Goal: Information Seeking & Learning: Learn about a topic

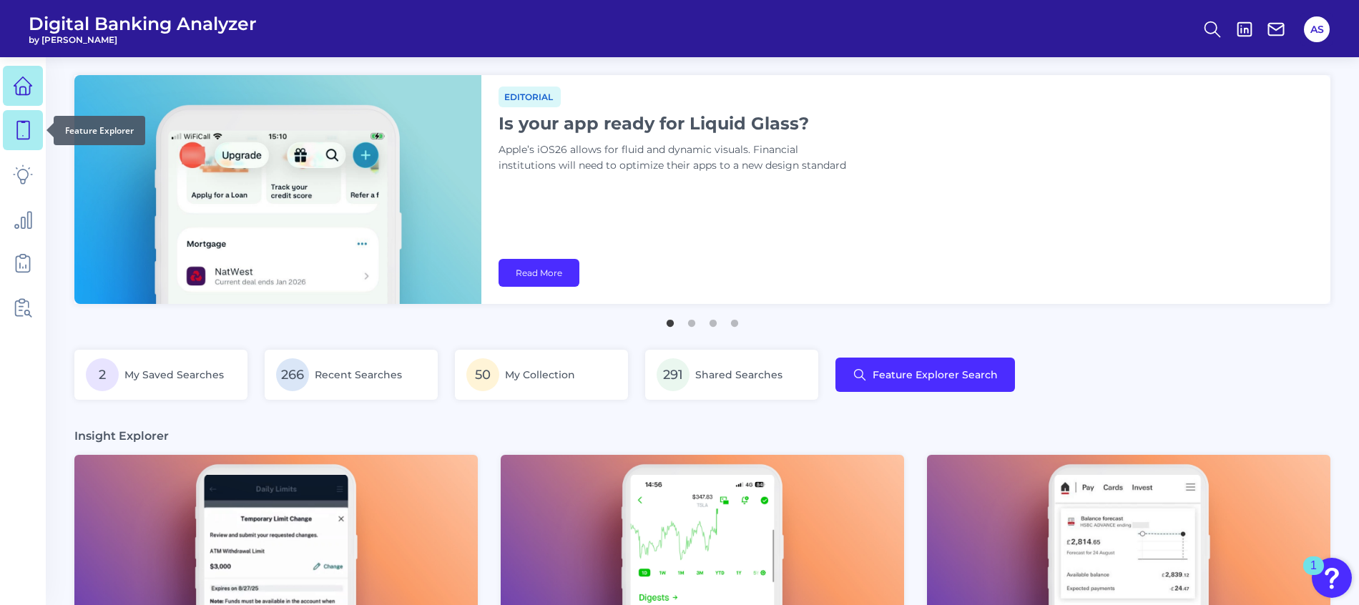
click at [26, 129] on icon at bounding box center [23, 130] width 20 height 20
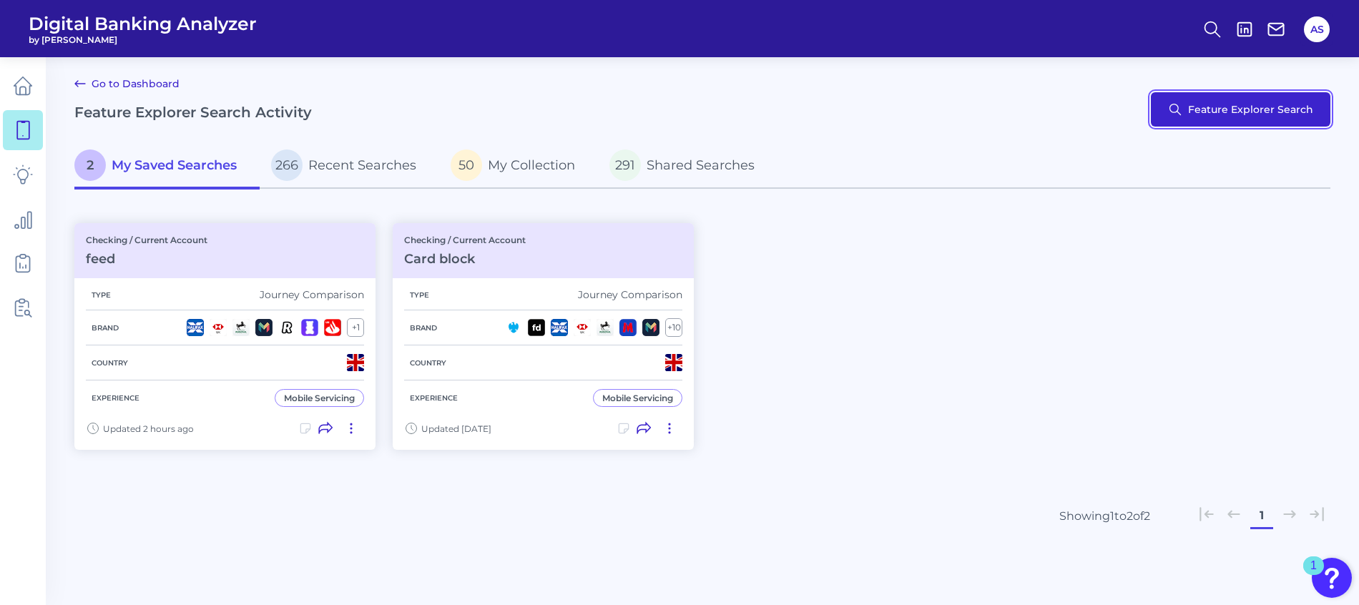
click at [1240, 112] on button "Feature Explorer Search" at bounding box center [1241, 109] width 180 height 34
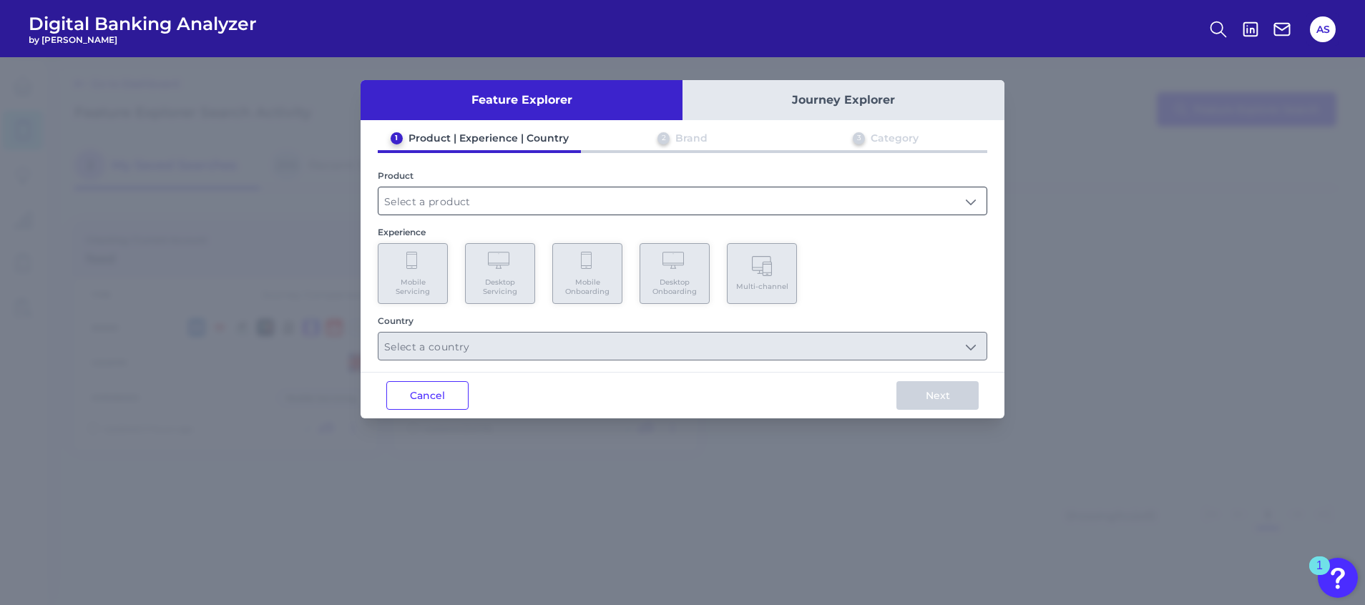
click at [619, 187] on div at bounding box center [683, 201] width 610 height 29
click at [557, 198] on input "text" at bounding box center [682, 200] width 608 height 27
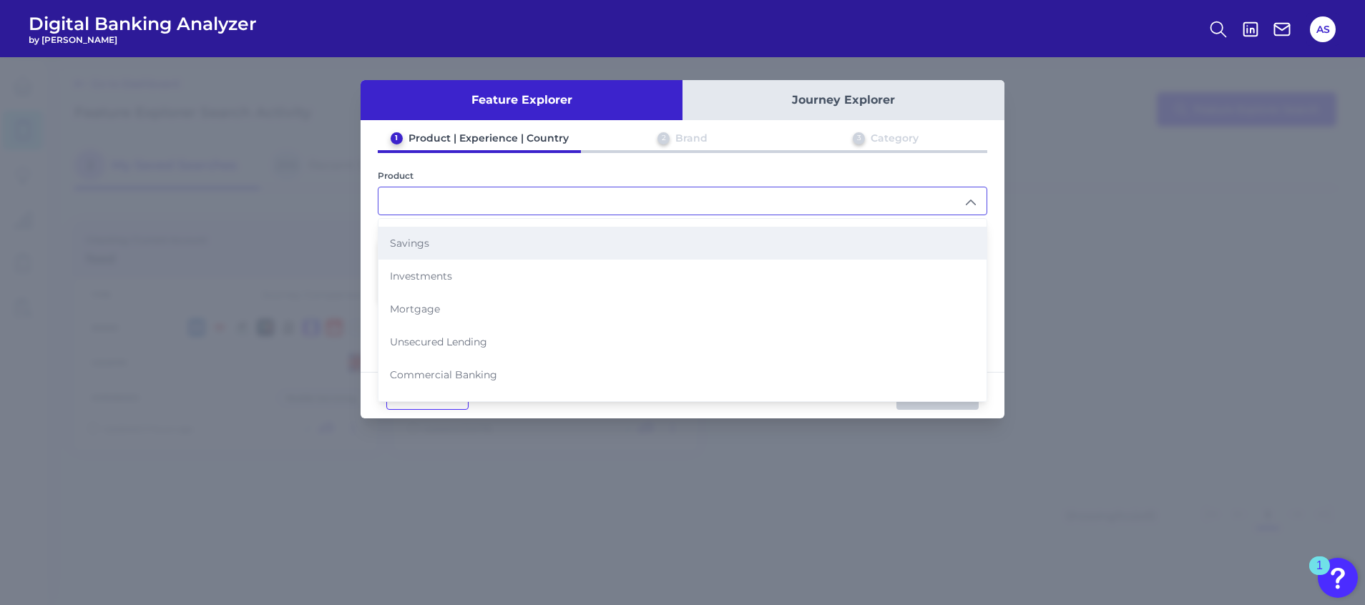
scroll to position [147, 0]
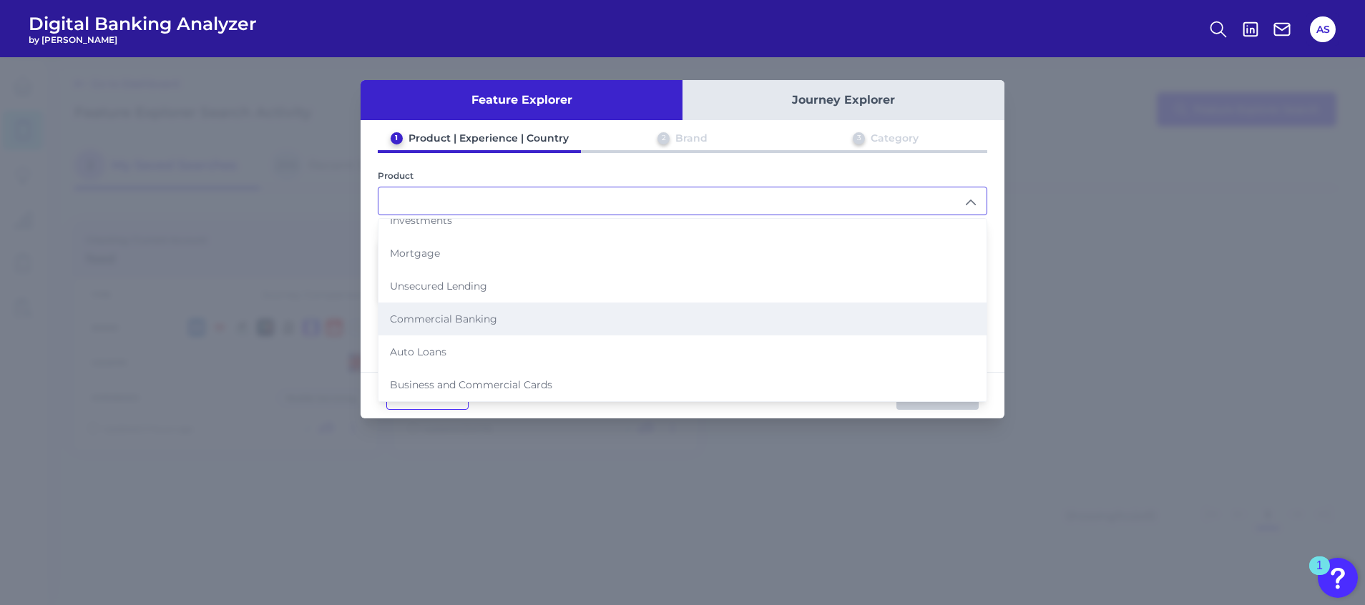
click at [468, 315] on span "Commercial Banking" at bounding box center [443, 319] width 107 height 13
type input "Commercial Banking"
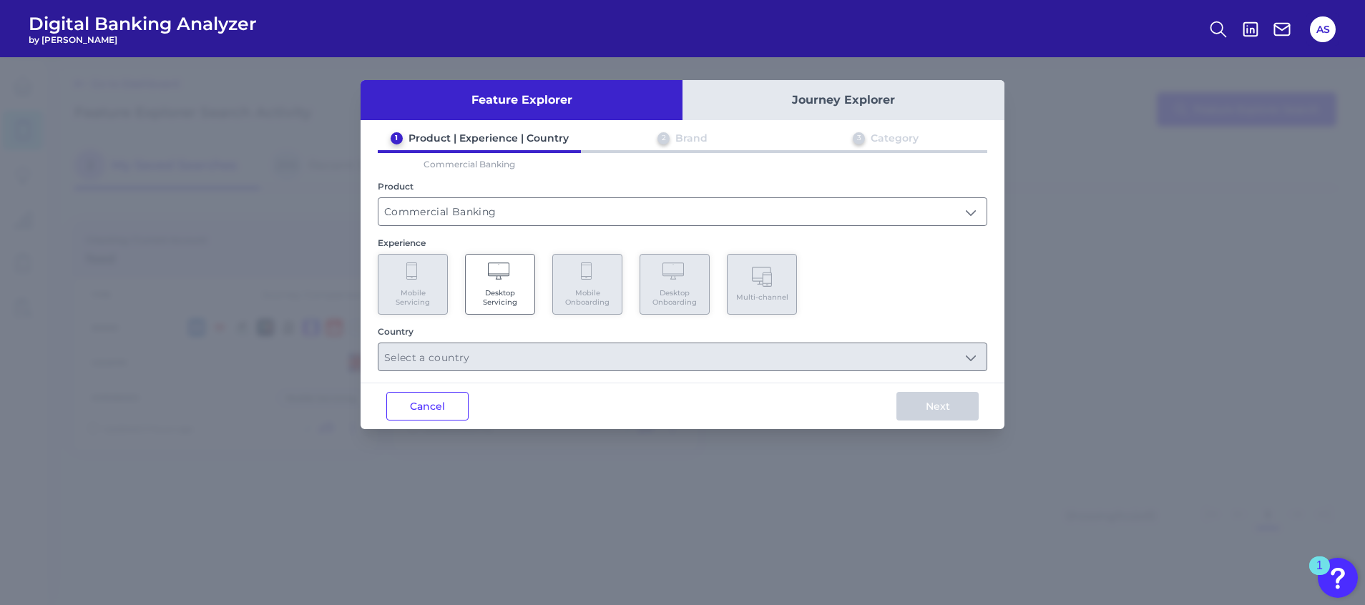
click at [510, 303] on span "Desktop Servicing" at bounding box center [500, 297] width 54 height 19
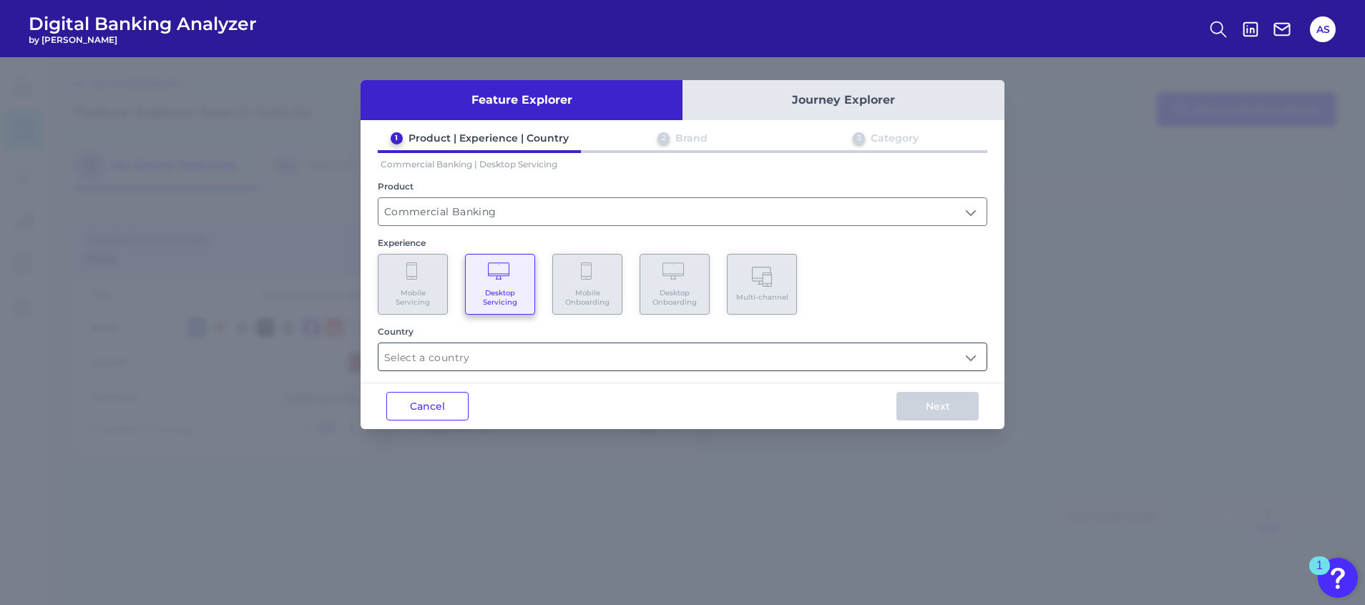
click at [576, 355] on input "text" at bounding box center [682, 356] width 608 height 27
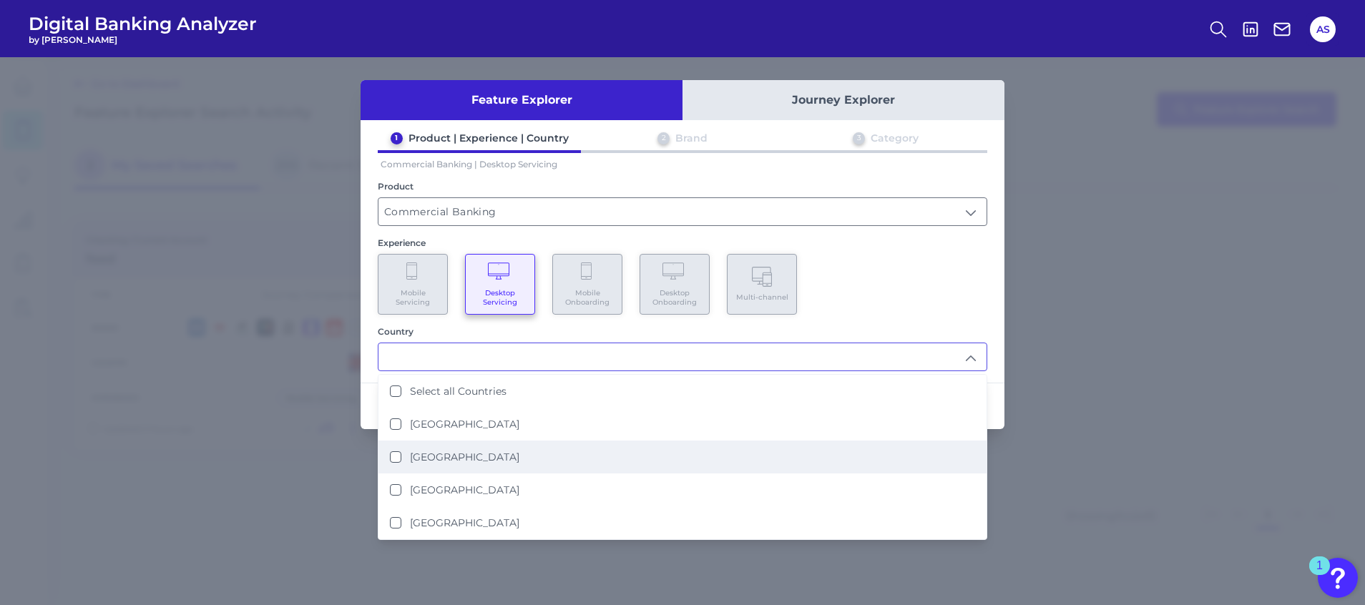
click at [439, 452] on label "[GEOGRAPHIC_DATA]" at bounding box center [464, 457] width 109 height 13
type input "[GEOGRAPHIC_DATA]"
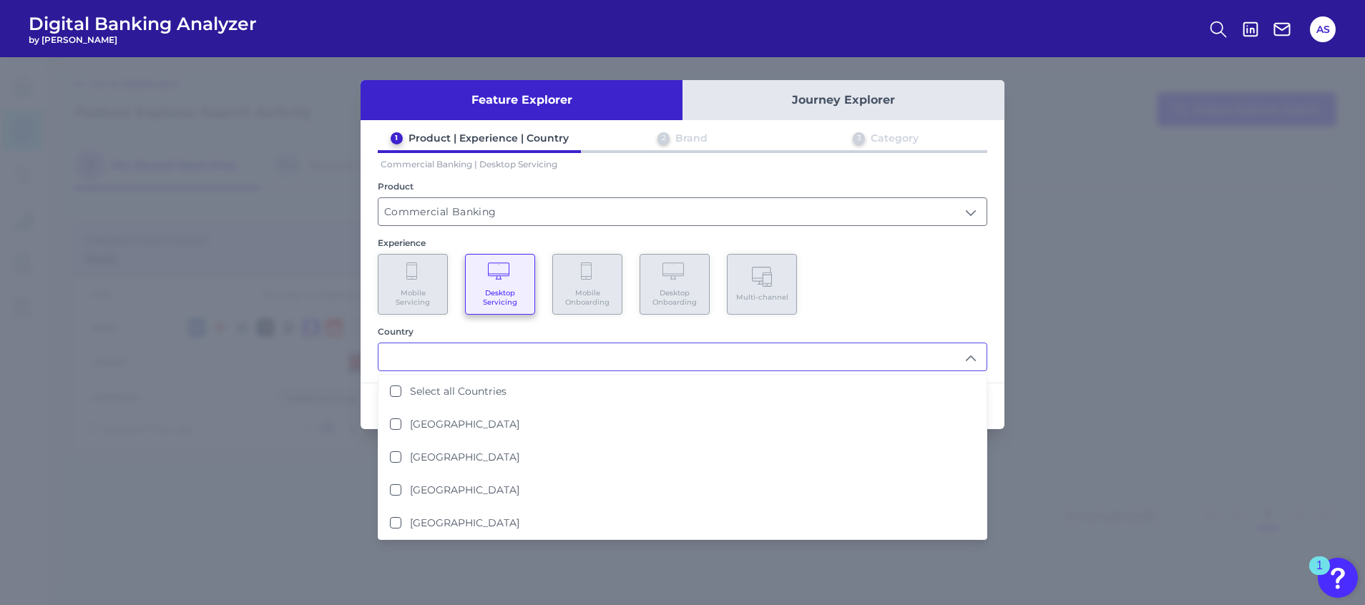
scroll to position [1, 0]
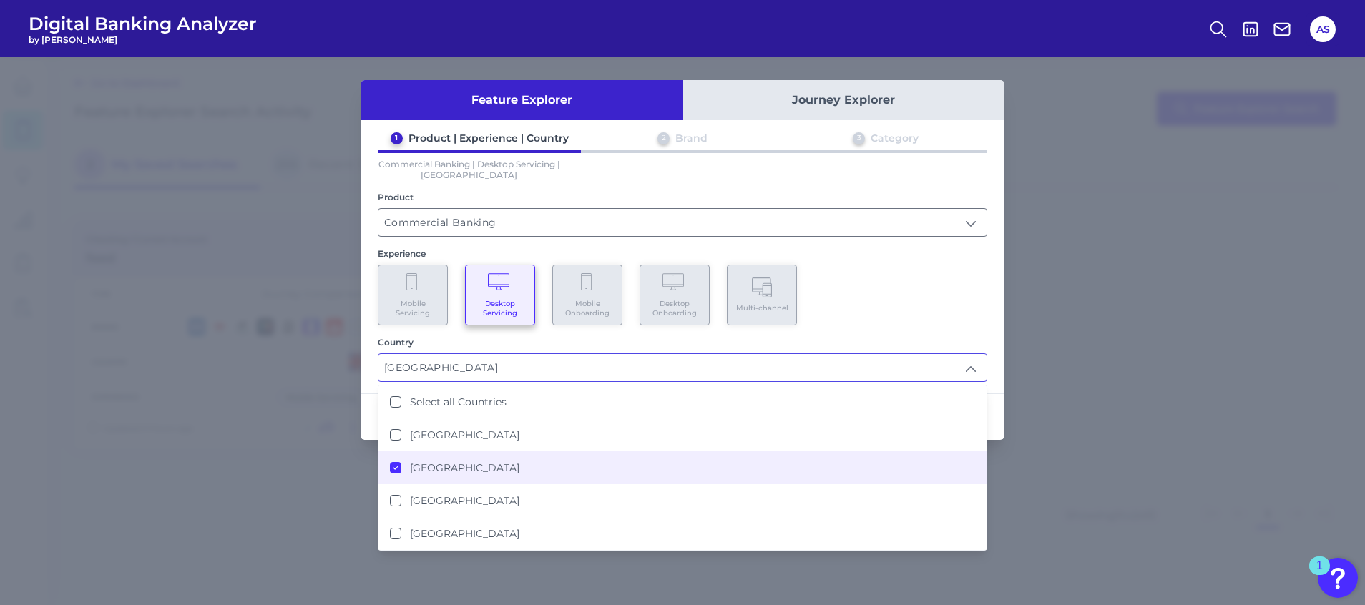
click at [909, 181] on div "1 Product | Experience | Country 2 Brand 3 Category Commercial Banking | Deskto…" at bounding box center [683, 257] width 644 height 250
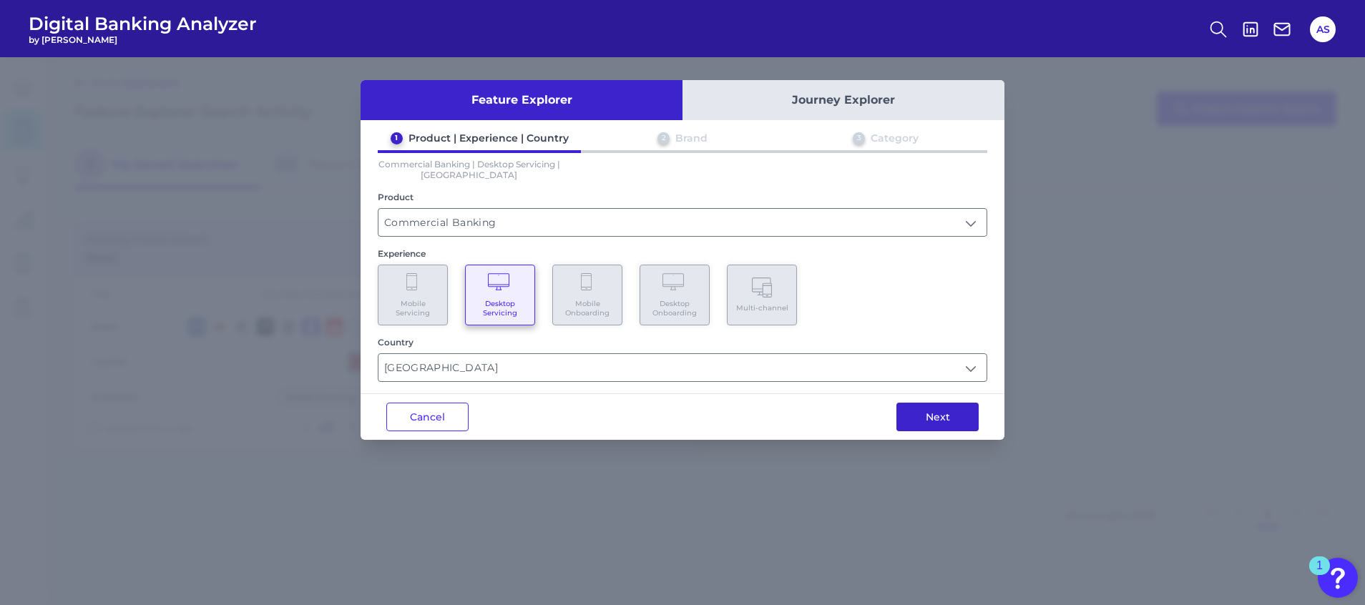
click at [902, 412] on button "Next" at bounding box center [937, 417] width 82 height 29
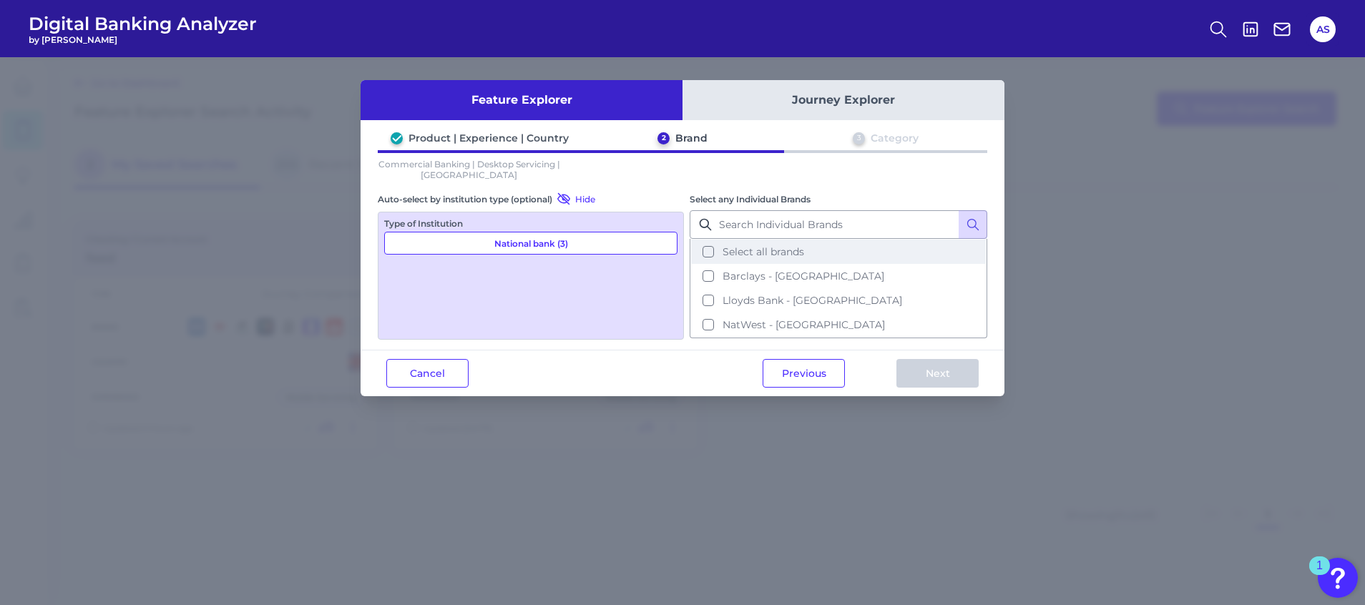
click at [742, 259] on button "Select all brands" at bounding box center [838, 252] width 295 height 24
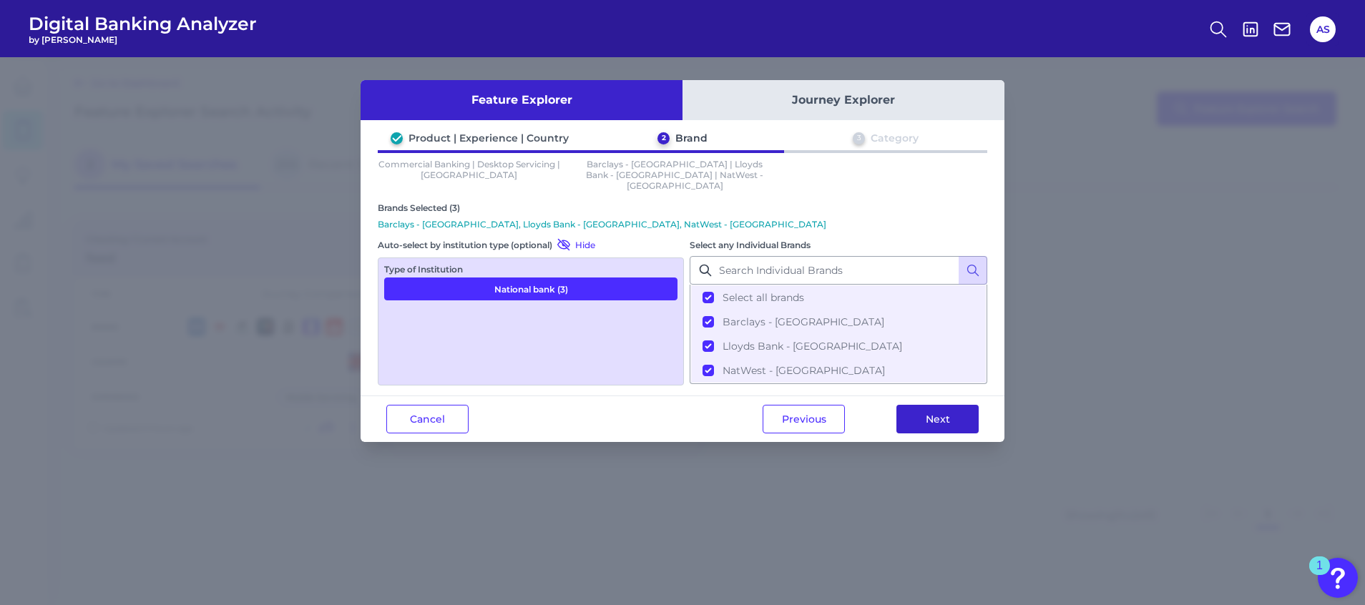
click at [952, 410] on button "Next" at bounding box center [937, 419] width 82 height 29
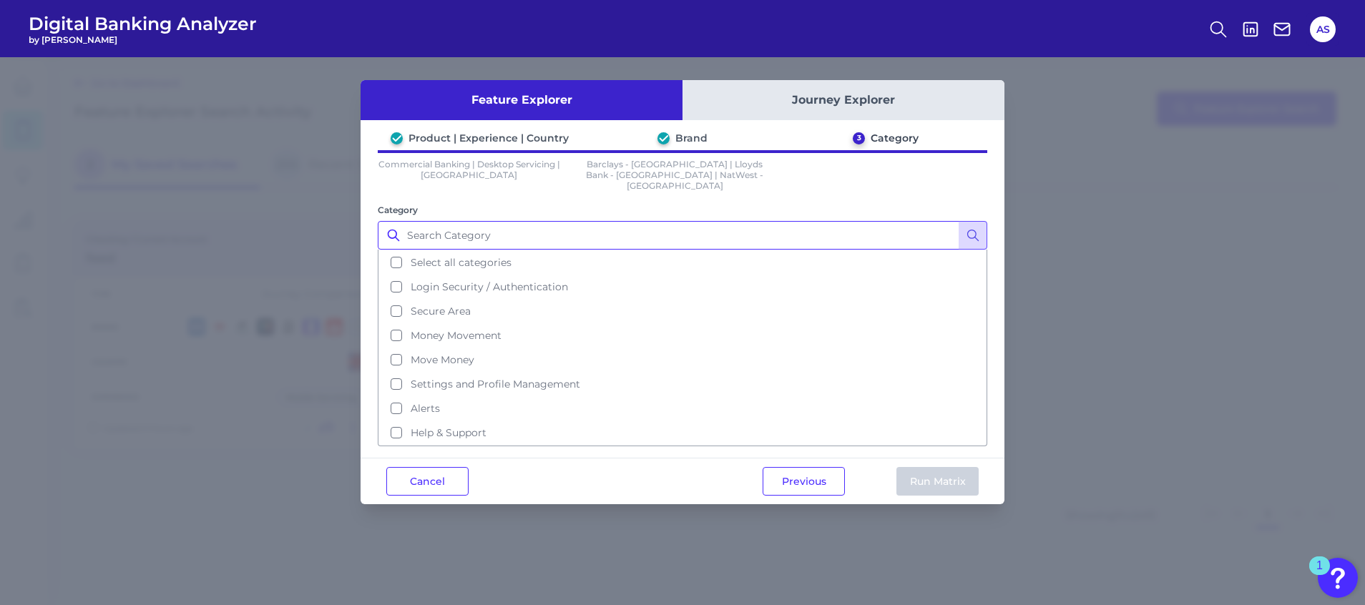
click at [569, 233] on input "Category" at bounding box center [683, 235] width 610 height 29
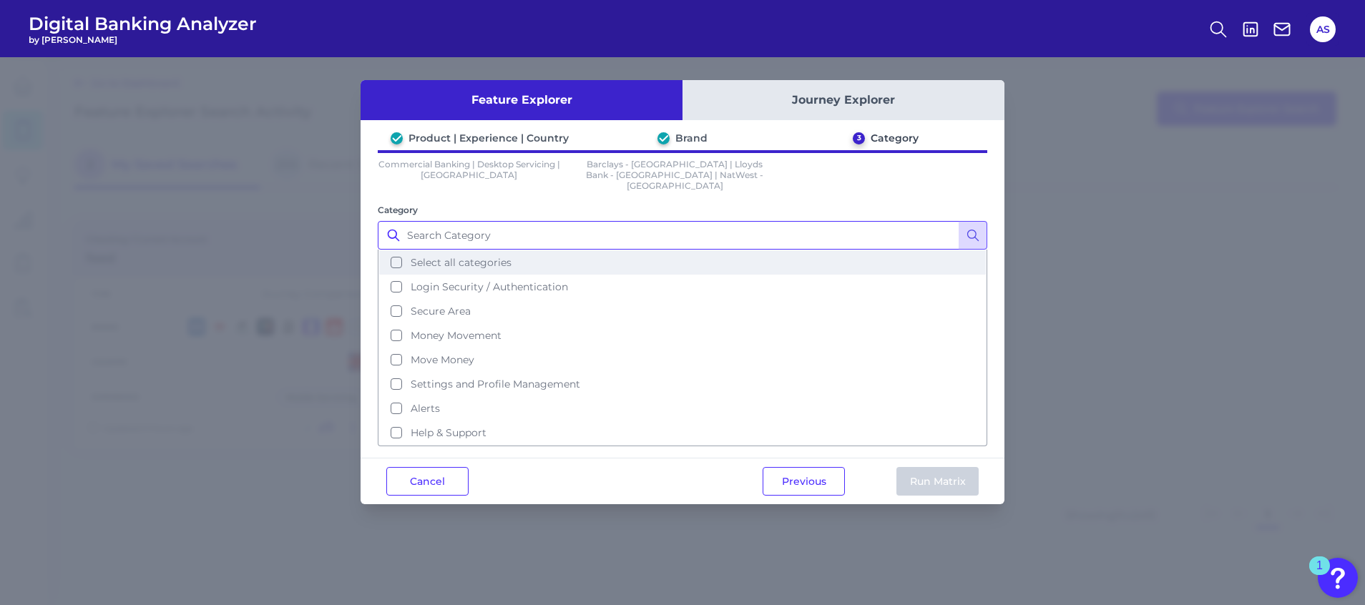
click at [575, 259] on button "Select all categories" at bounding box center [682, 262] width 607 height 24
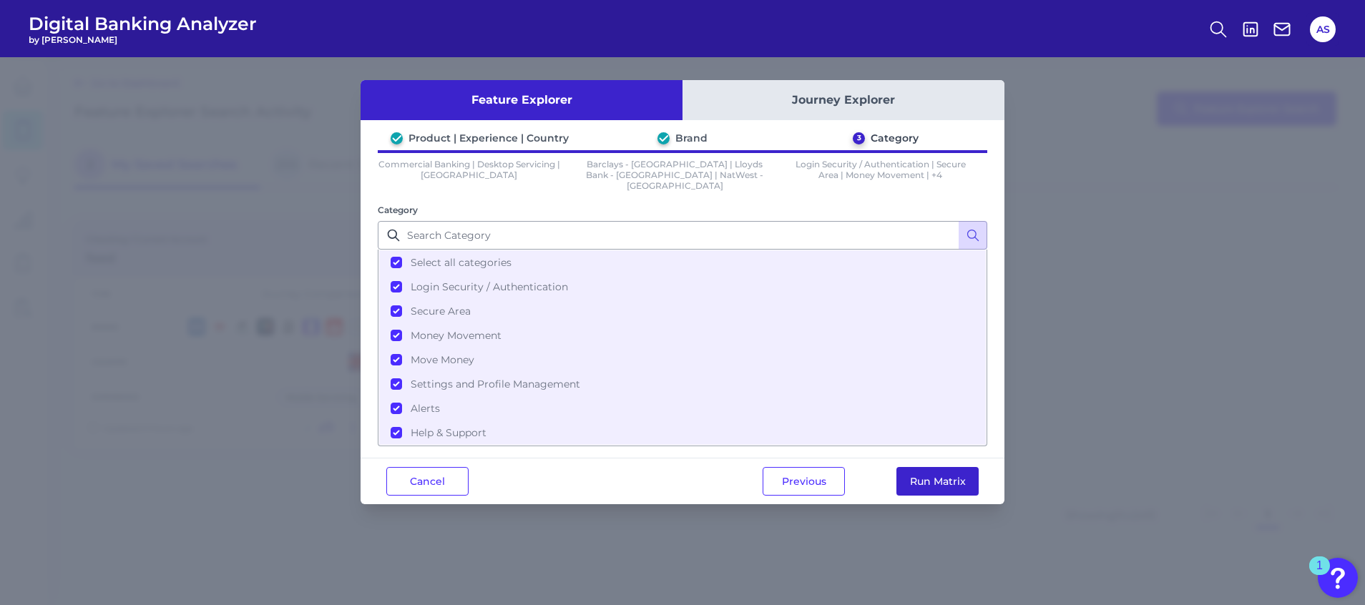
click at [928, 467] on button "Run Matrix" at bounding box center [937, 481] width 82 height 29
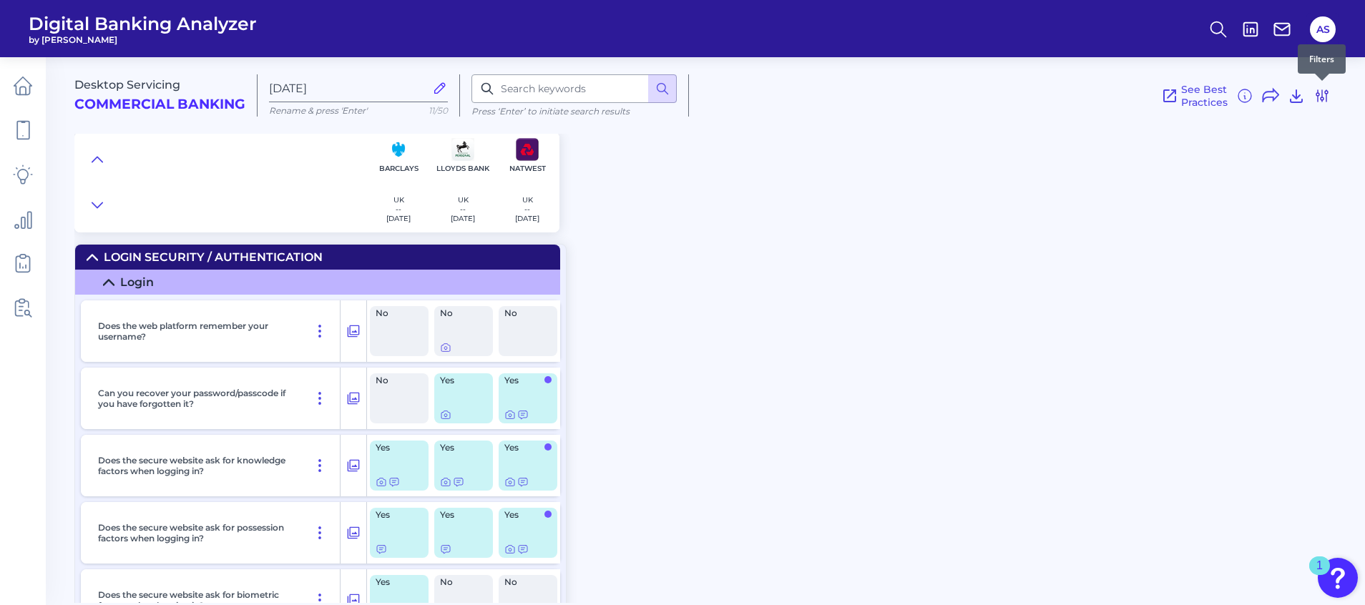
click at [1320, 96] on icon at bounding box center [1322, 95] width 17 height 17
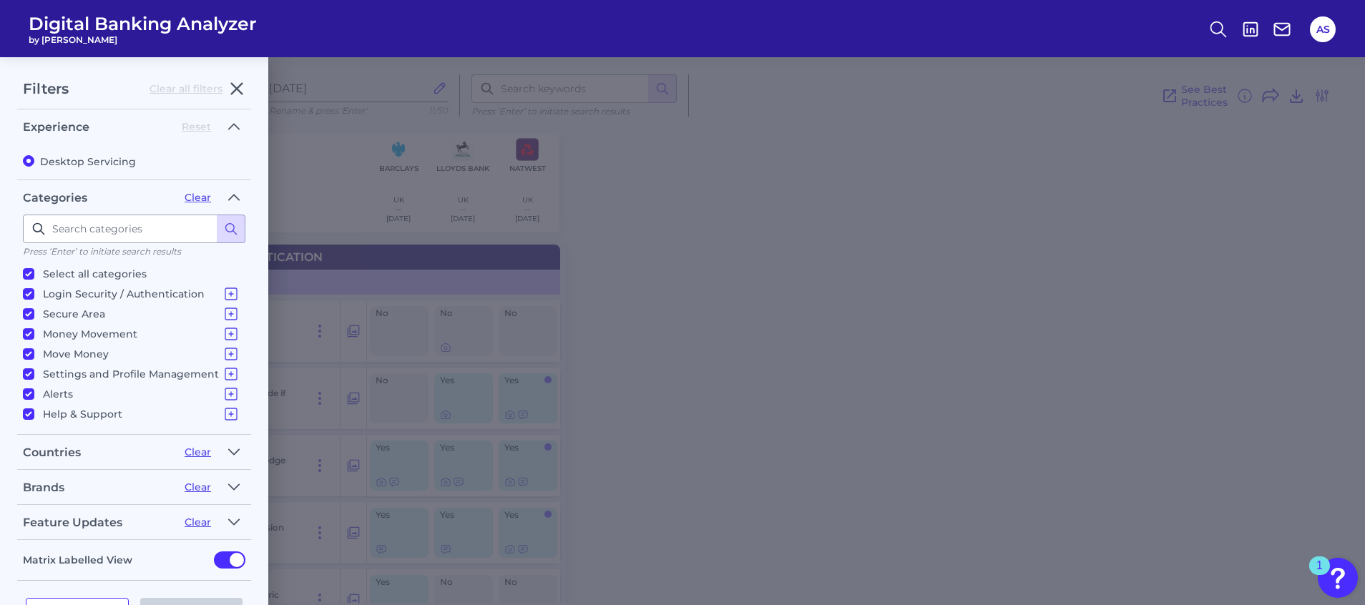
scroll to position [50, 0]
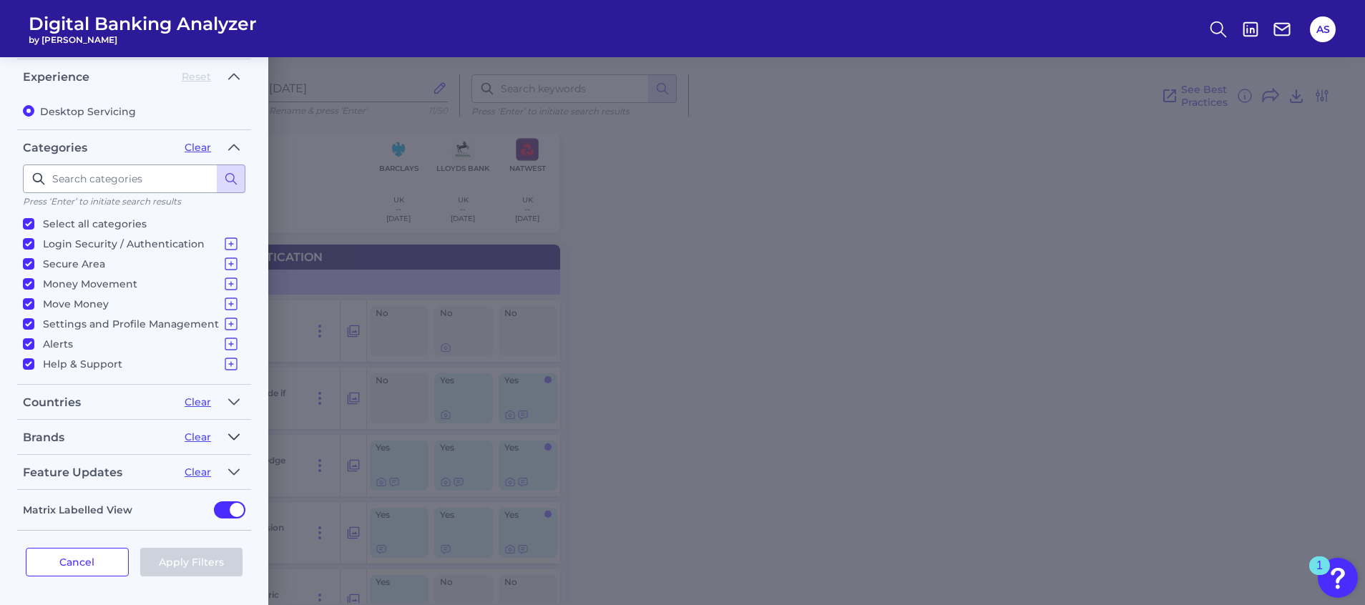
click at [229, 438] on icon "button" at bounding box center [233, 437] width 11 height 17
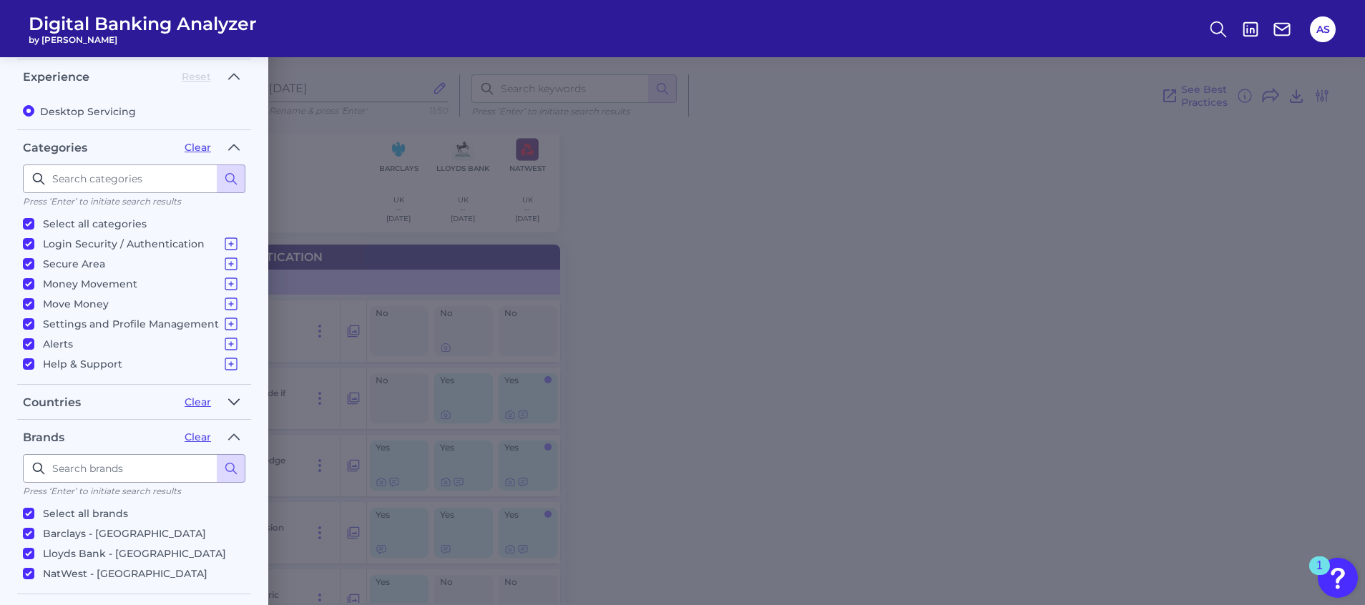
click at [240, 400] on button "button" at bounding box center [234, 402] width 23 height 23
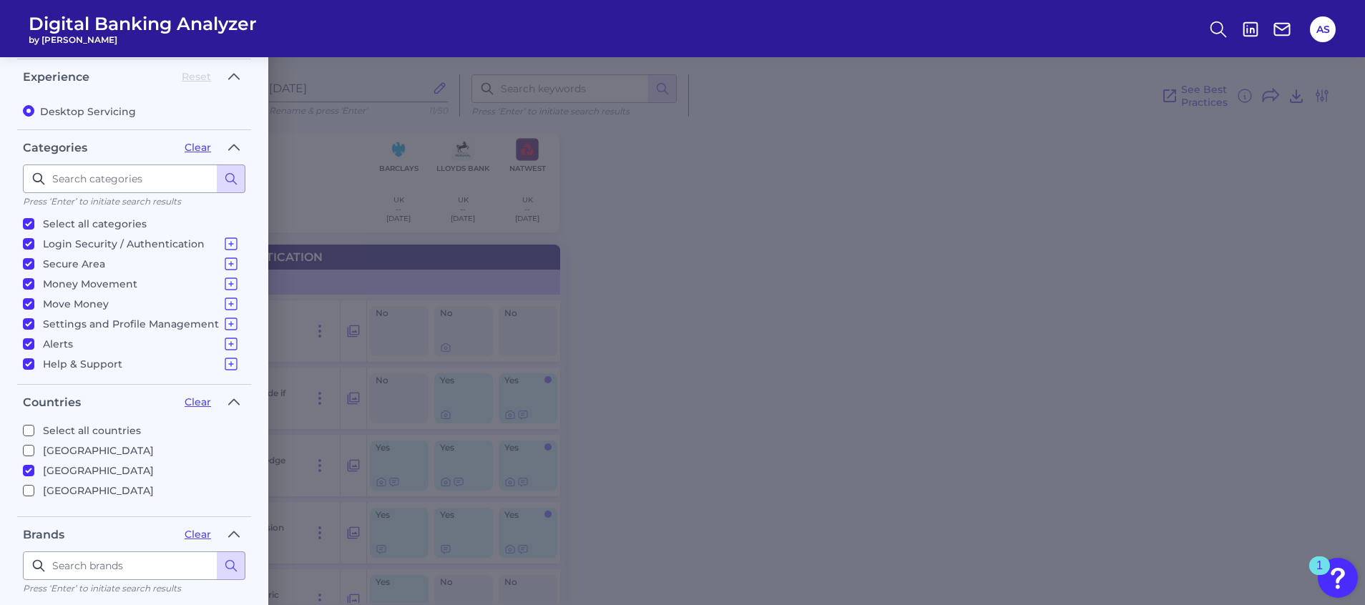
click at [62, 491] on p "[GEOGRAPHIC_DATA]" at bounding box center [98, 490] width 111 height 17
click at [34, 491] on input "[GEOGRAPHIC_DATA]" at bounding box center [28, 490] width 11 height 11
checkbox input "true"
click at [258, 456] on form "Filters Clear all filters Experience Reset Desktop Servicing Categories Clear P…" at bounding box center [134, 427] width 268 height 841
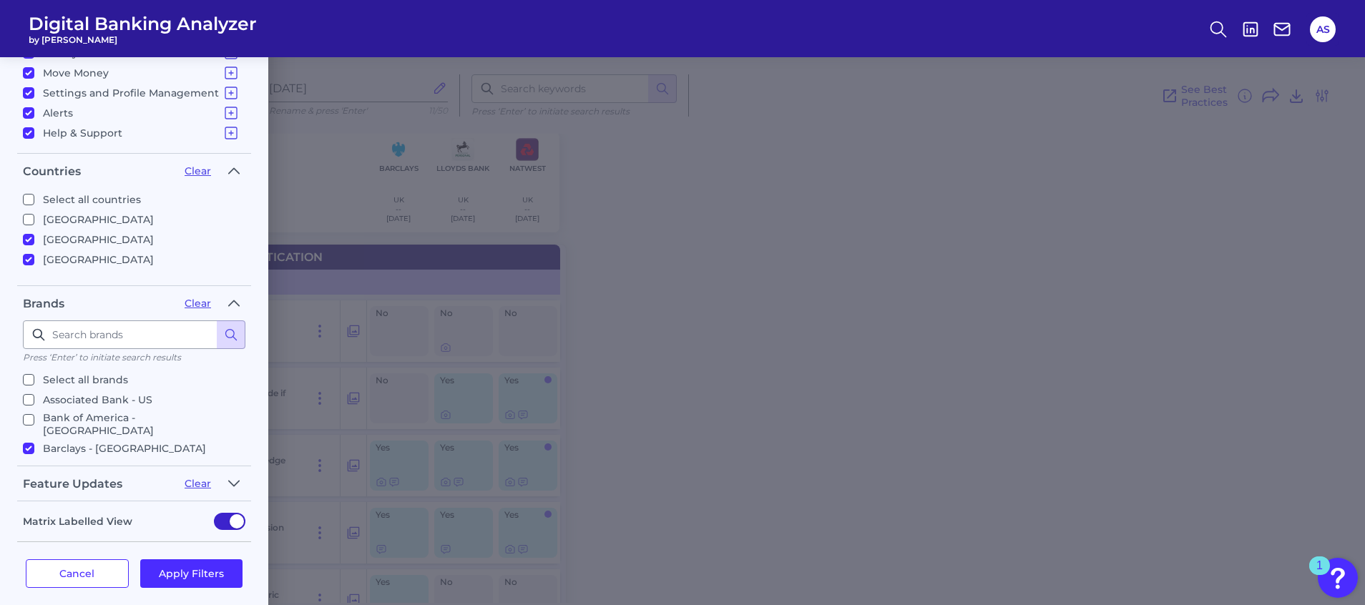
scroll to position [293, 0]
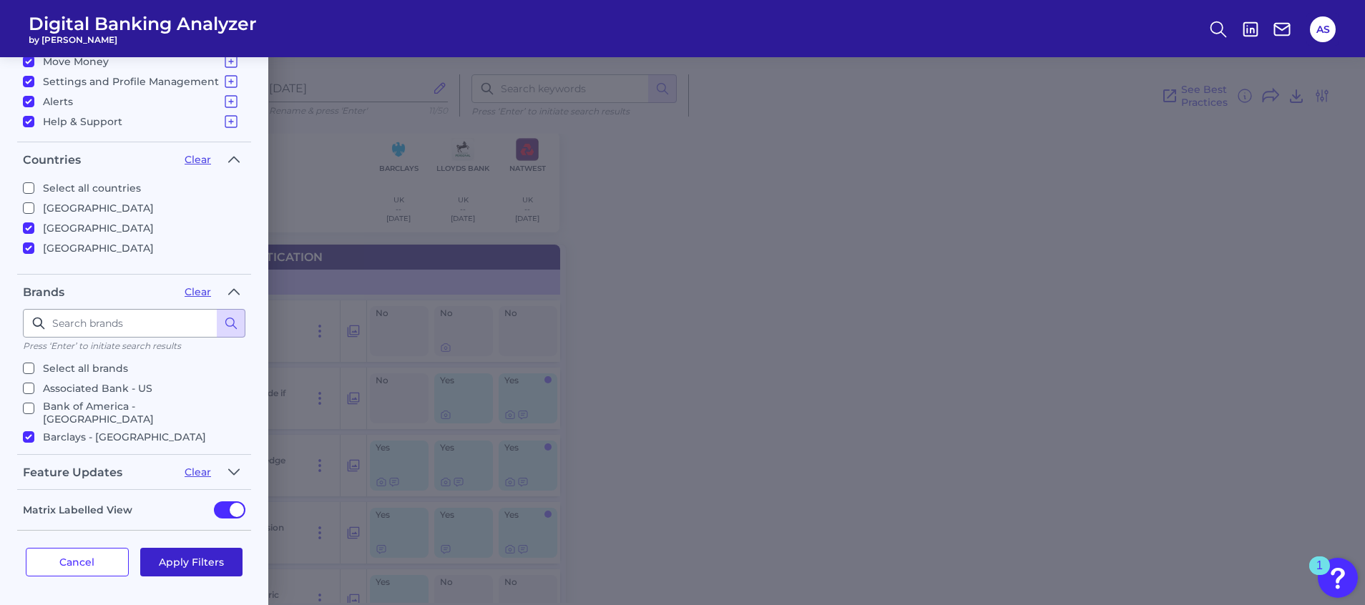
click at [207, 571] on button "Apply Filters" at bounding box center [191, 562] width 103 height 29
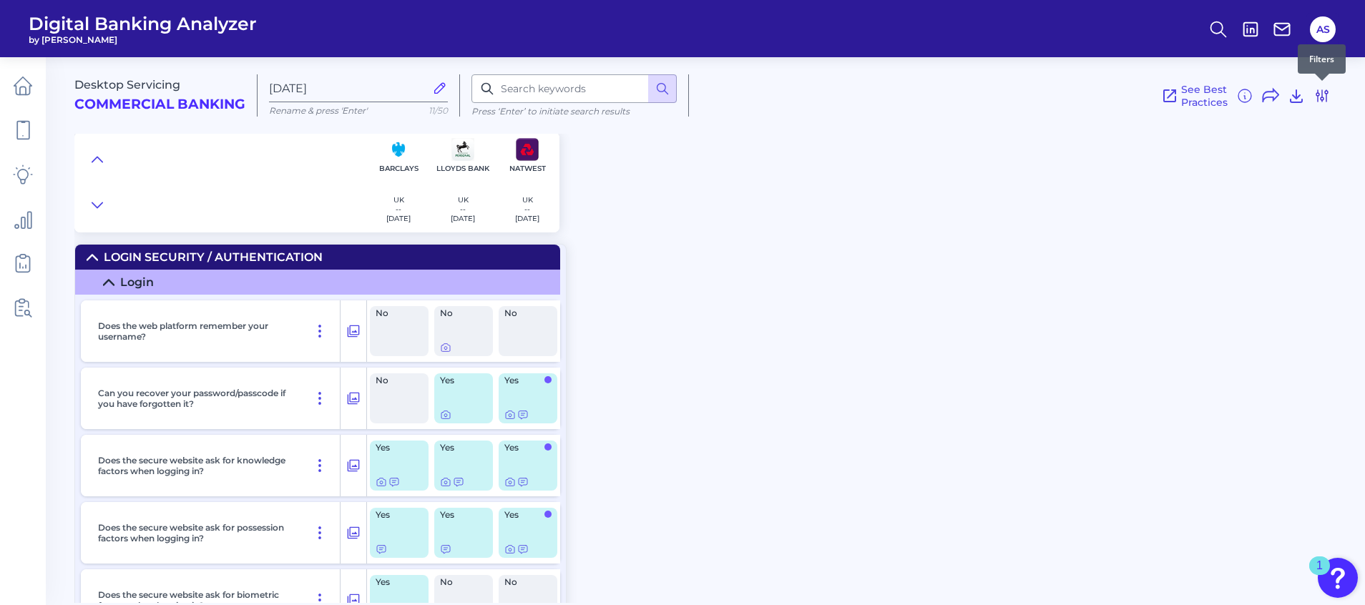
click at [1326, 90] on icon at bounding box center [1321, 95] width 11 height 11
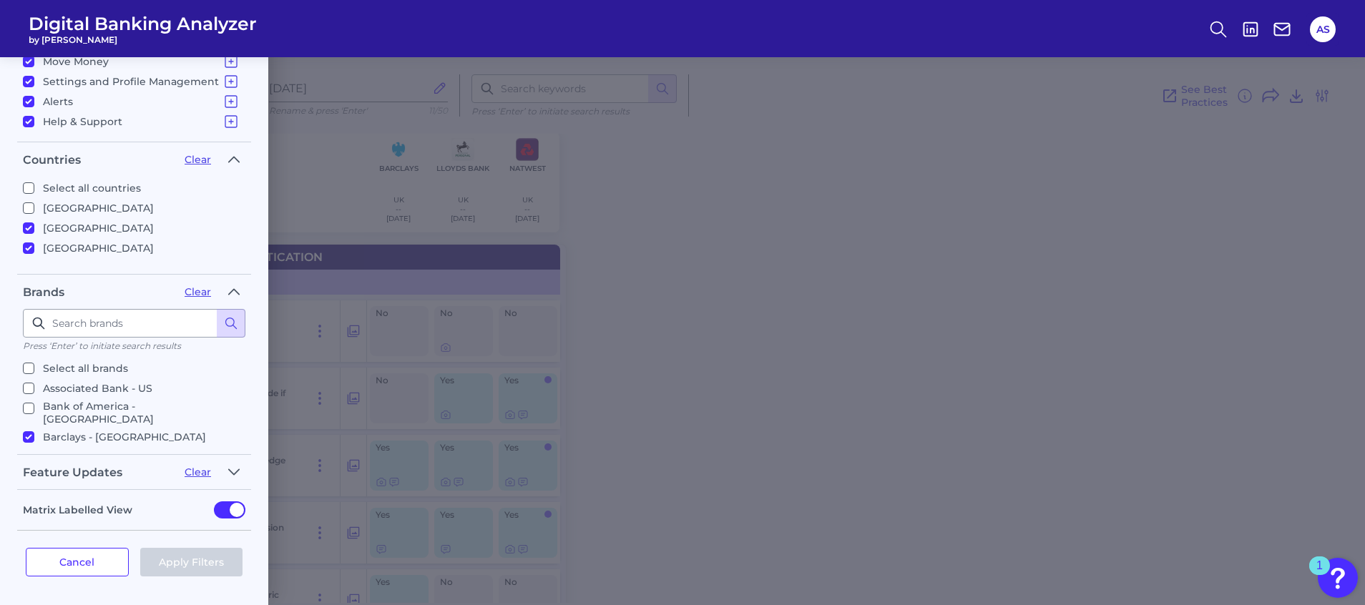
click at [54, 358] on li "Select all brands" at bounding box center [134, 367] width 223 height 20
click at [58, 379] on li "Associated Bank - US" at bounding box center [134, 387] width 223 height 20
click at [61, 373] on p "Select all brands" at bounding box center [85, 368] width 85 height 17
click at [34, 373] on input "Select all brands" at bounding box center [28, 368] width 11 height 11
checkbox input "true"
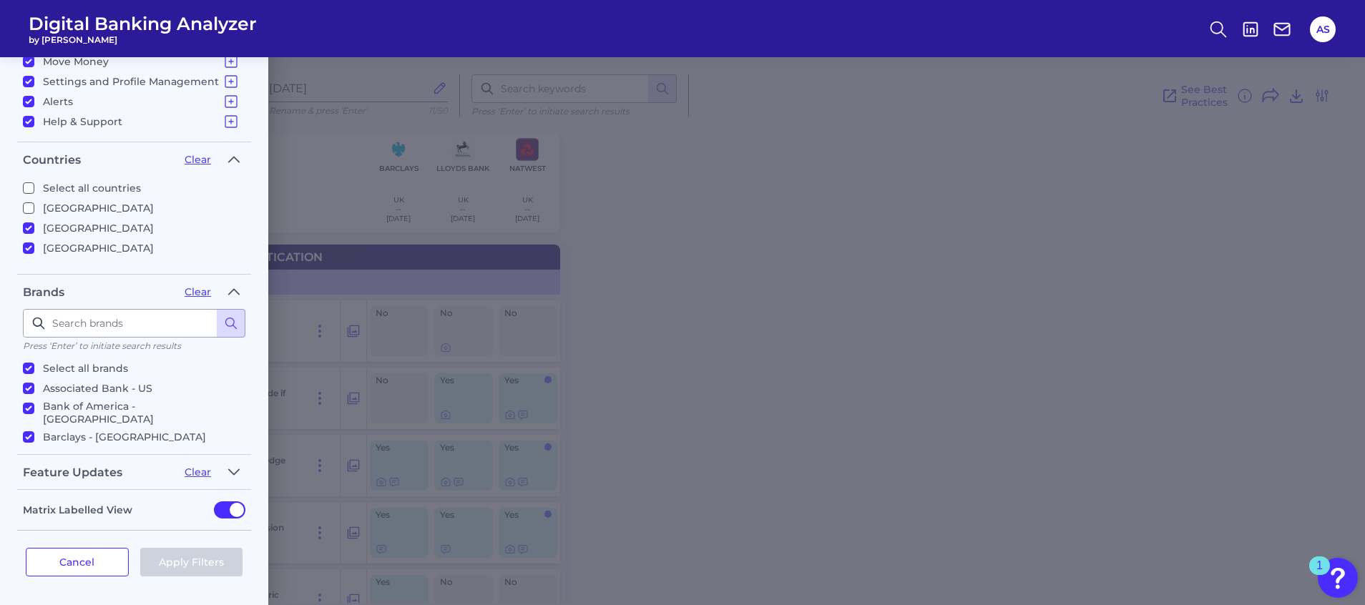
checkbox input "true"
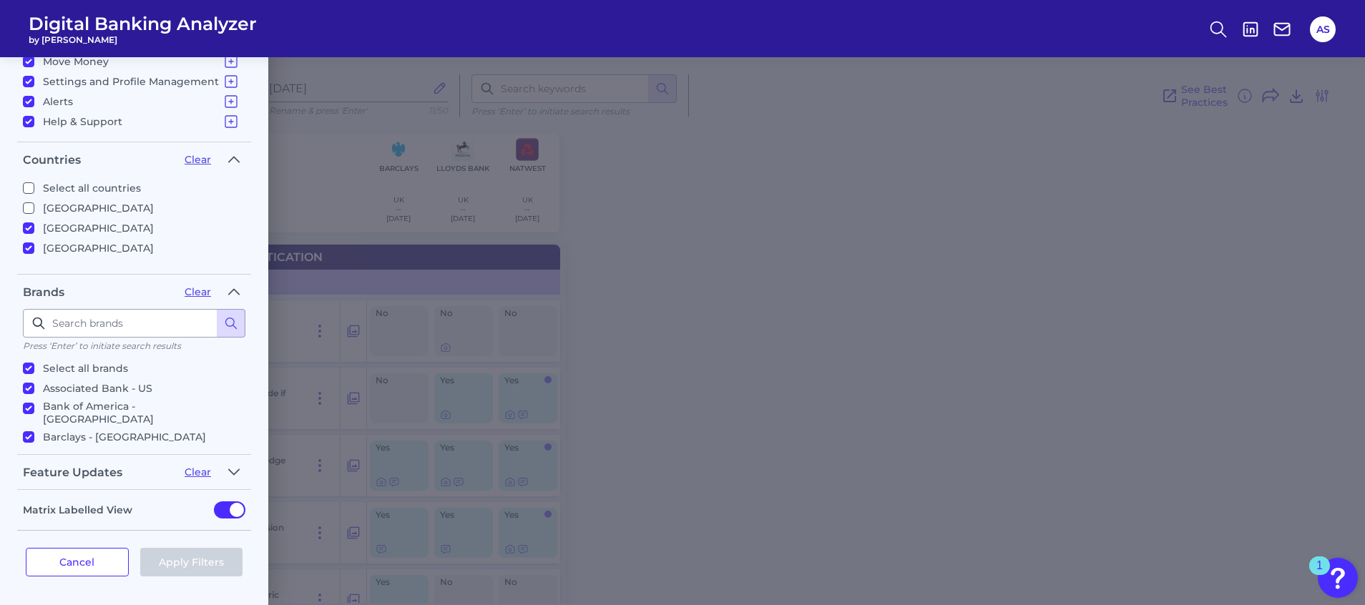
checkbox input "true"
click at [212, 574] on button "Apply Filters" at bounding box center [191, 562] width 103 height 29
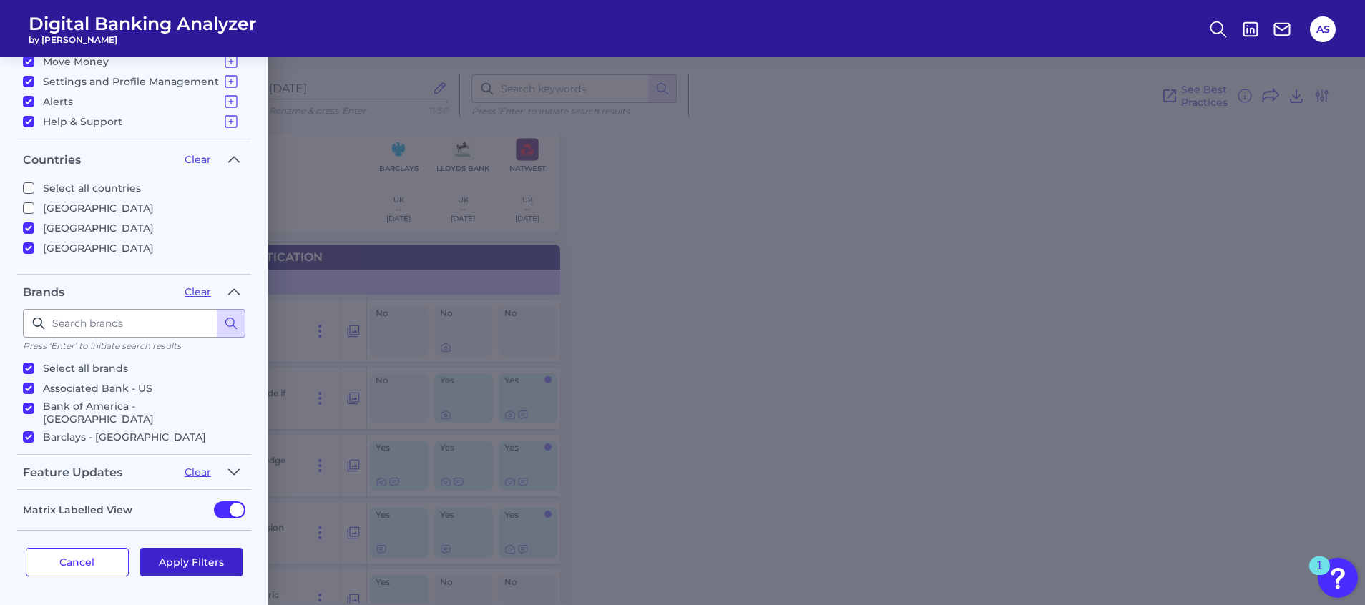
click at [212, 554] on div "Filters Clear all filters Experience Reset Desktop Servicing Categories Clear P…" at bounding box center [682, 331] width 1365 height 548
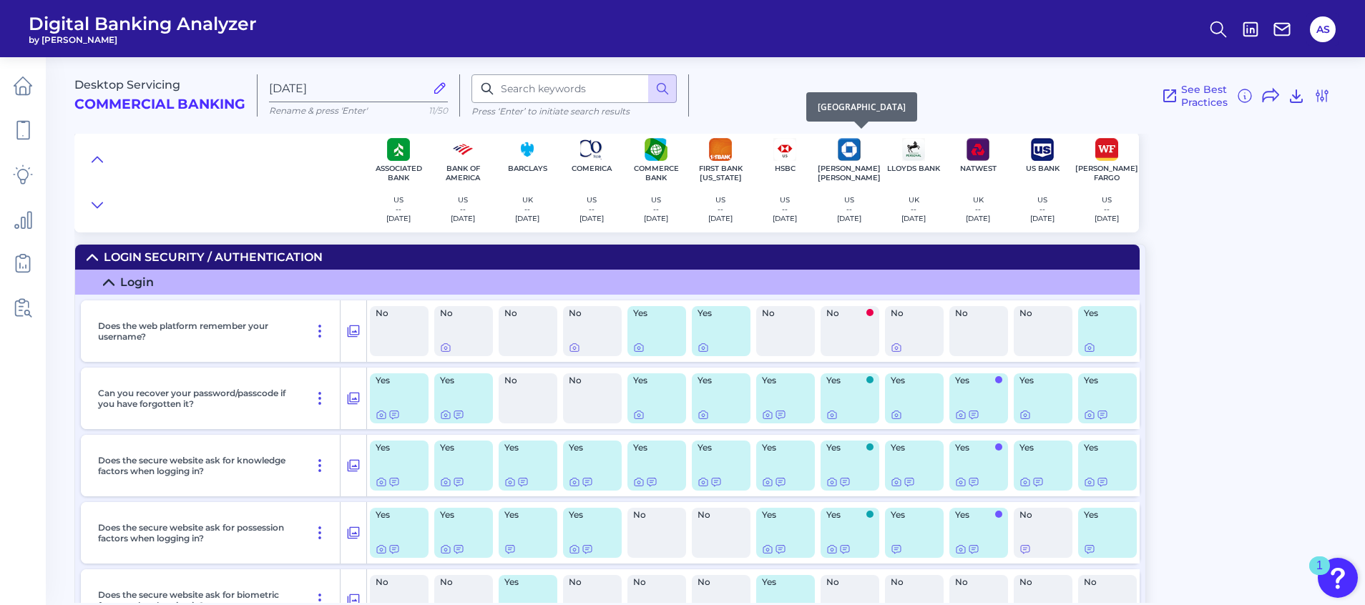
click at [851, 152] on img at bounding box center [849, 149] width 23 height 23
click at [746, 78] on div "See Best Practices Filters Clear all filters Experience Reset Desktop Servicing…" at bounding box center [1010, 95] width 642 height 42
click at [828, 414] on icon at bounding box center [832, 415] width 9 height 8
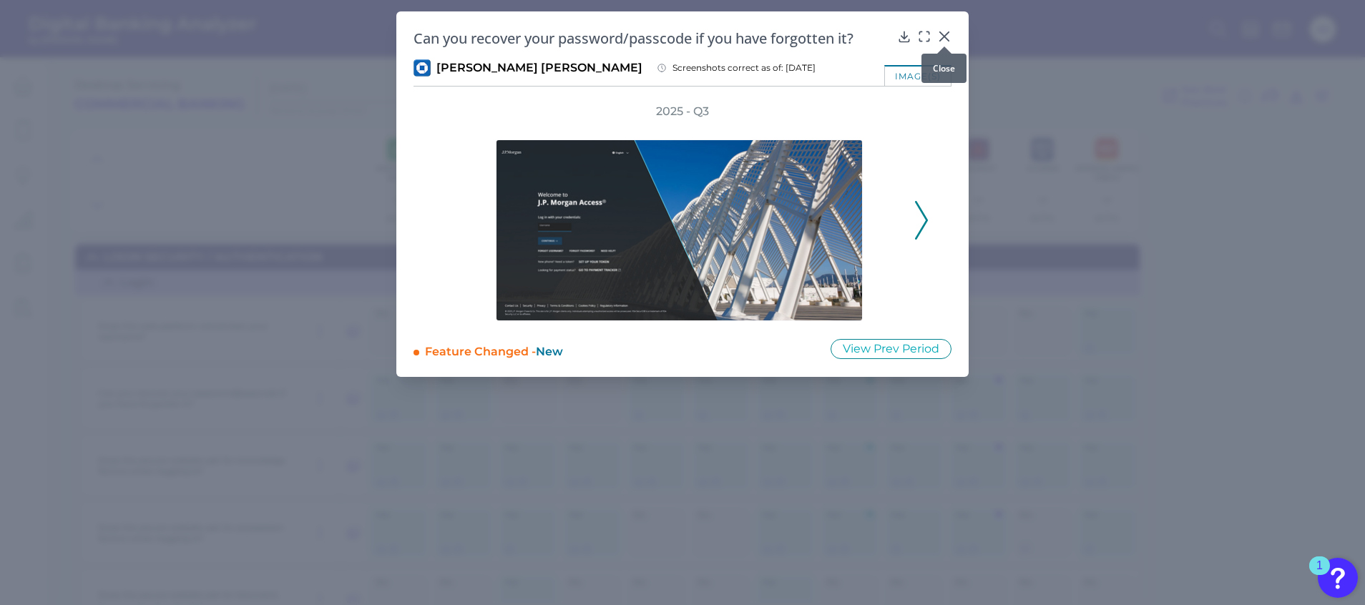
click at [946, 36] on icon at bounding box center [944, 36] width 9 height 9
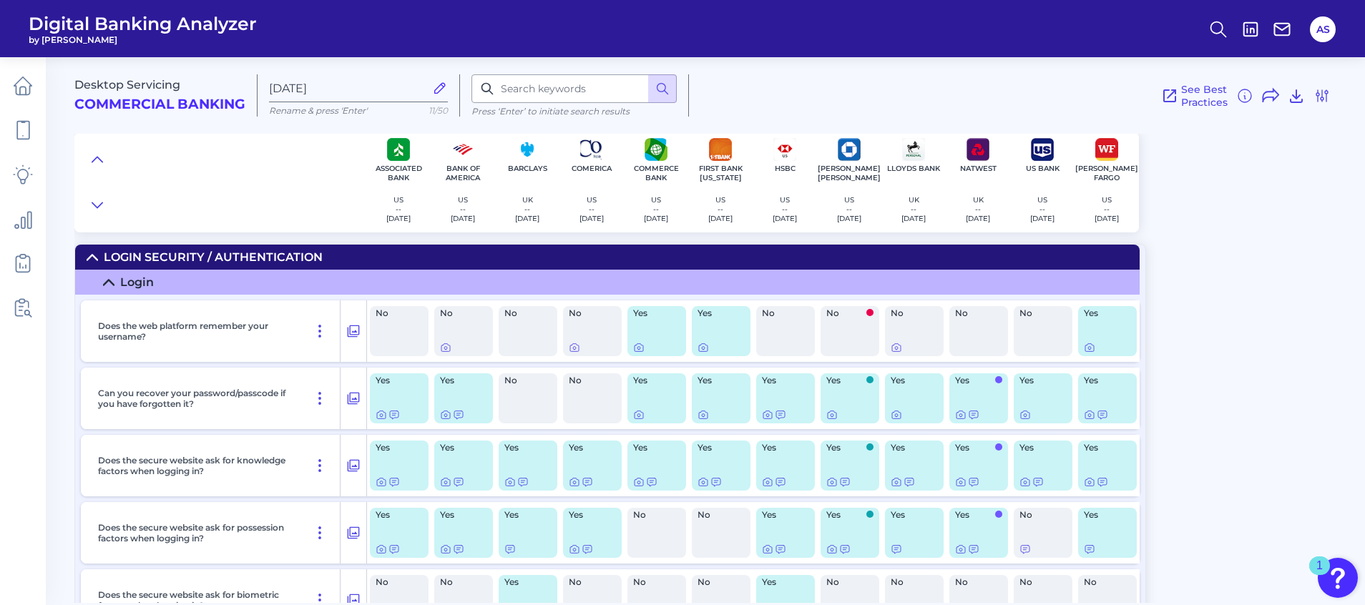
scroll to position [215, 0]
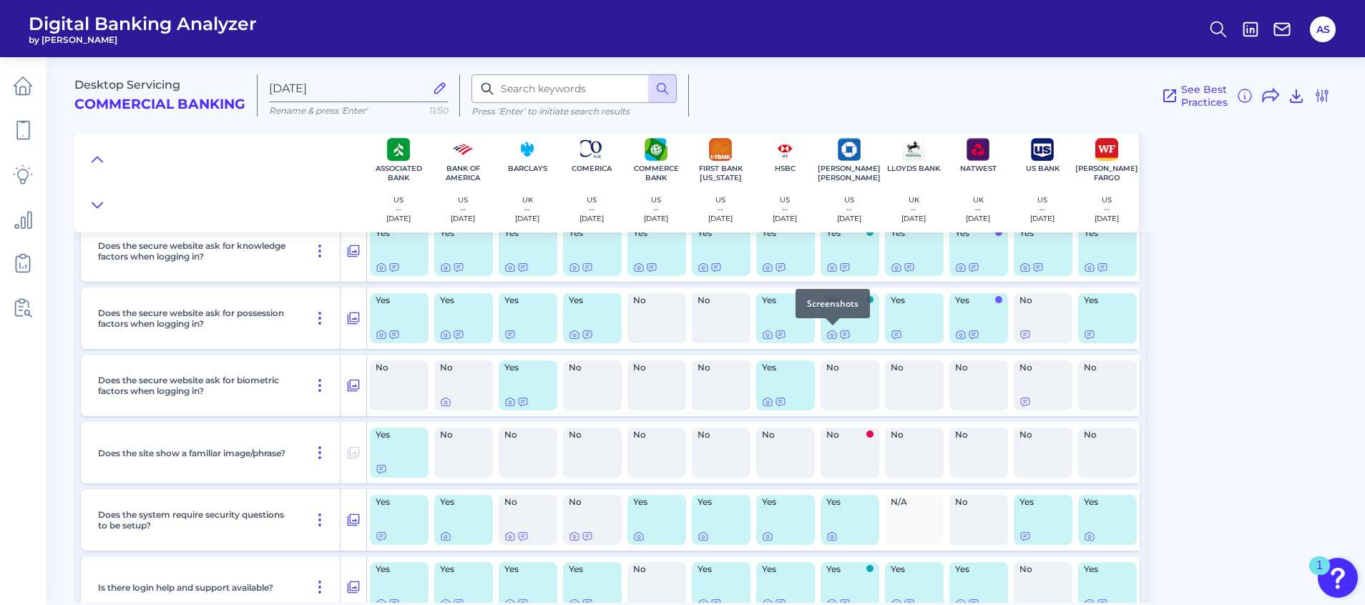
click at [832, 332] on div at bounding box center [833, 325] width 14 height 14
click at [826, 338] on icon at bounding box center [831, 334] width 11 height 11
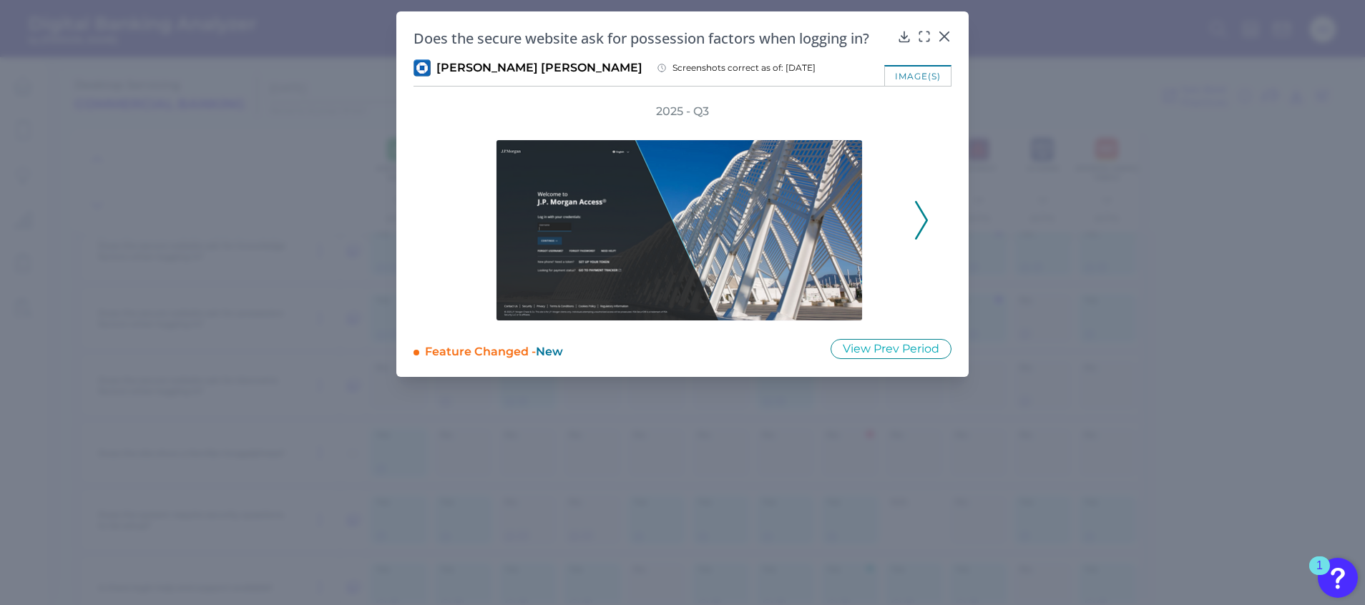
click at [937, 36] on div "Does the secure website ask for possession factors when logging in?" at bounding box center [683, 38] width 538 height 19
click at [939, 36] on icon at bounding box center [944, 36] width 14 height 14
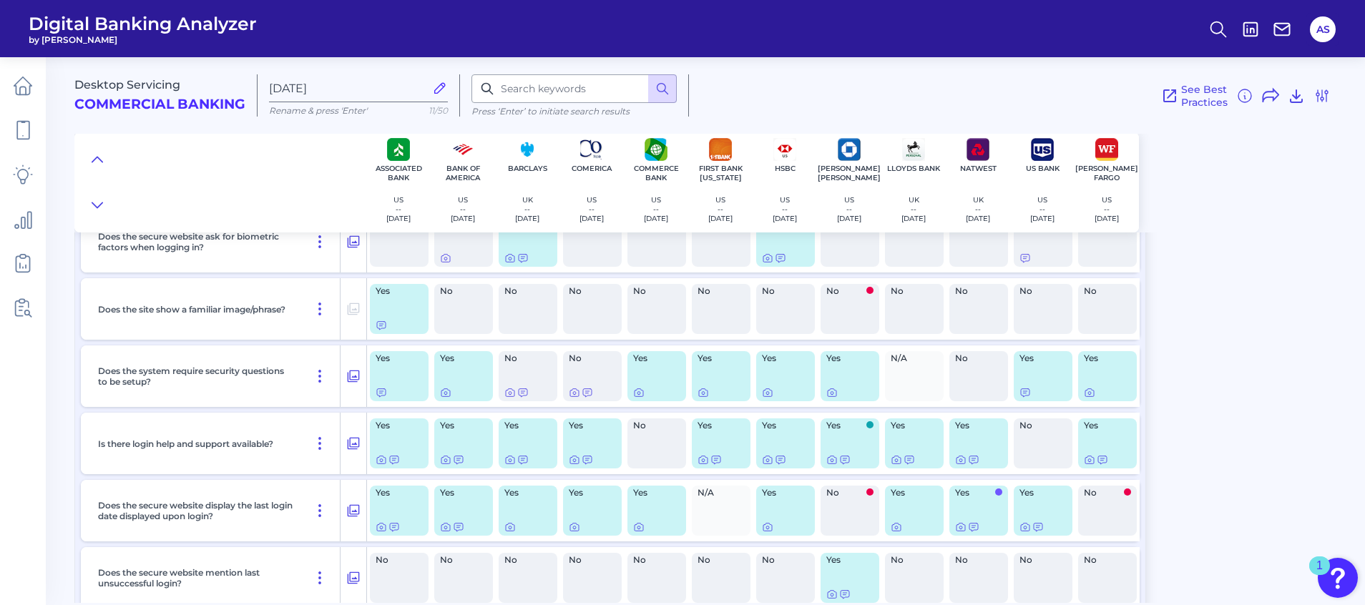
scroll to position [429, 0]
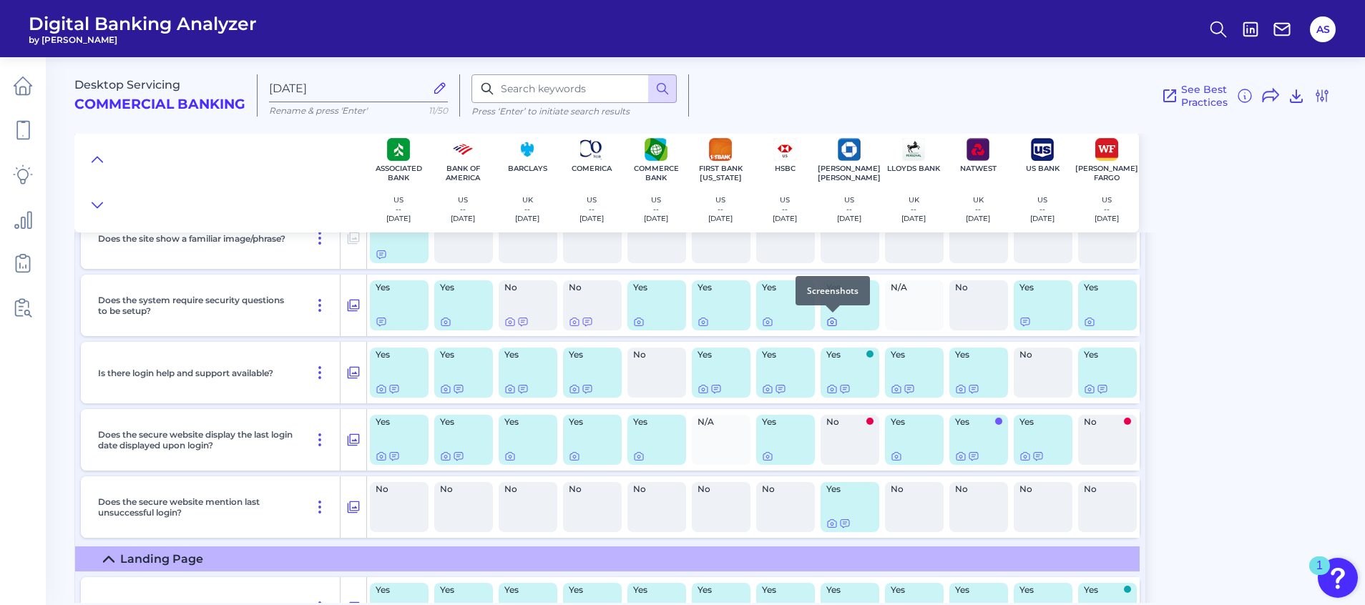
click at [834, 322] on icon at bounding box center [832, 322] width 3 height 3
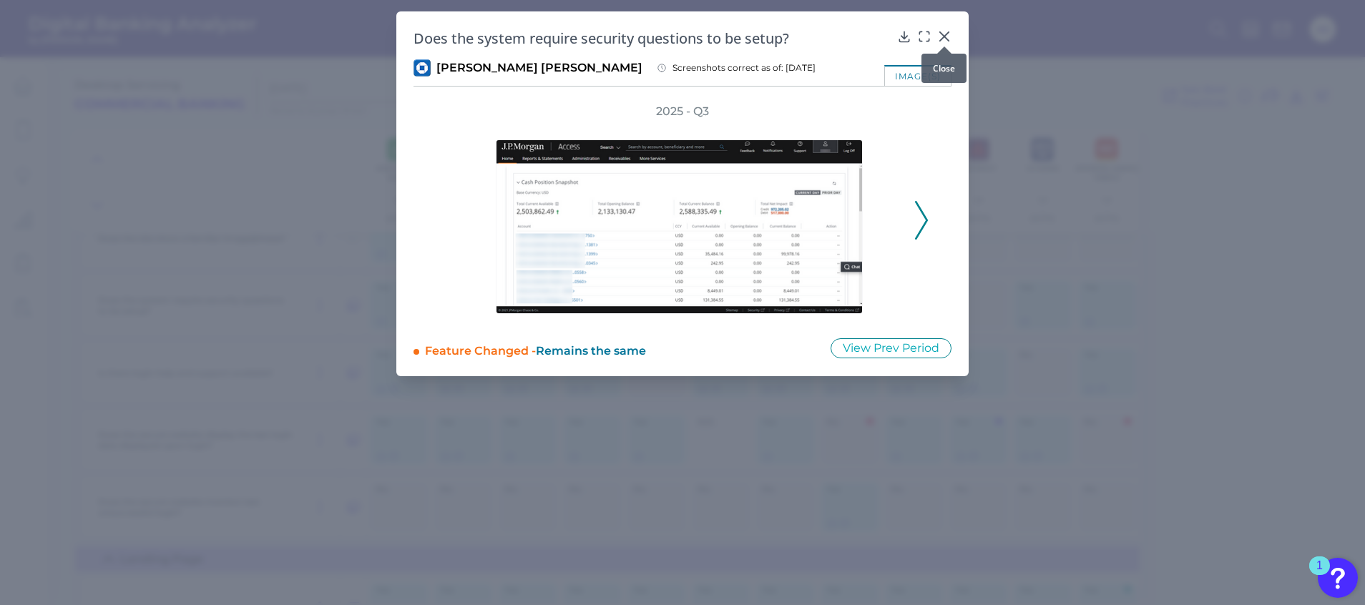
click at [943, 29] on icon at bounding box center [944, 36] width 14 height 14
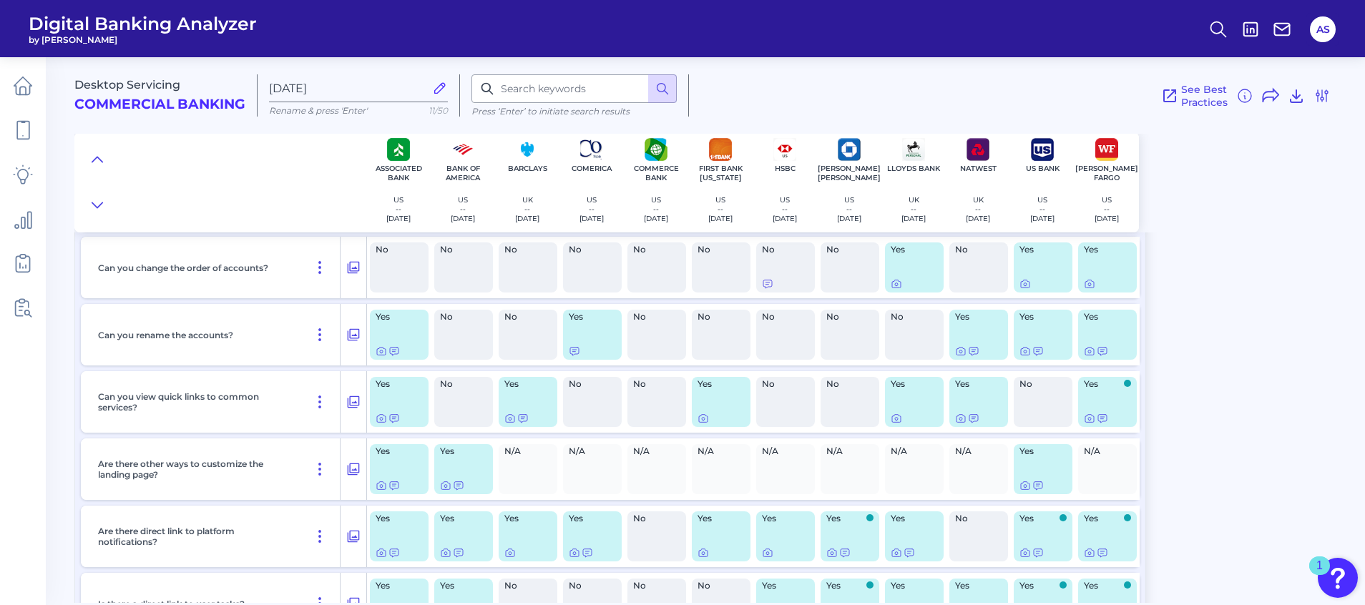
scroll to position [1395, 0]
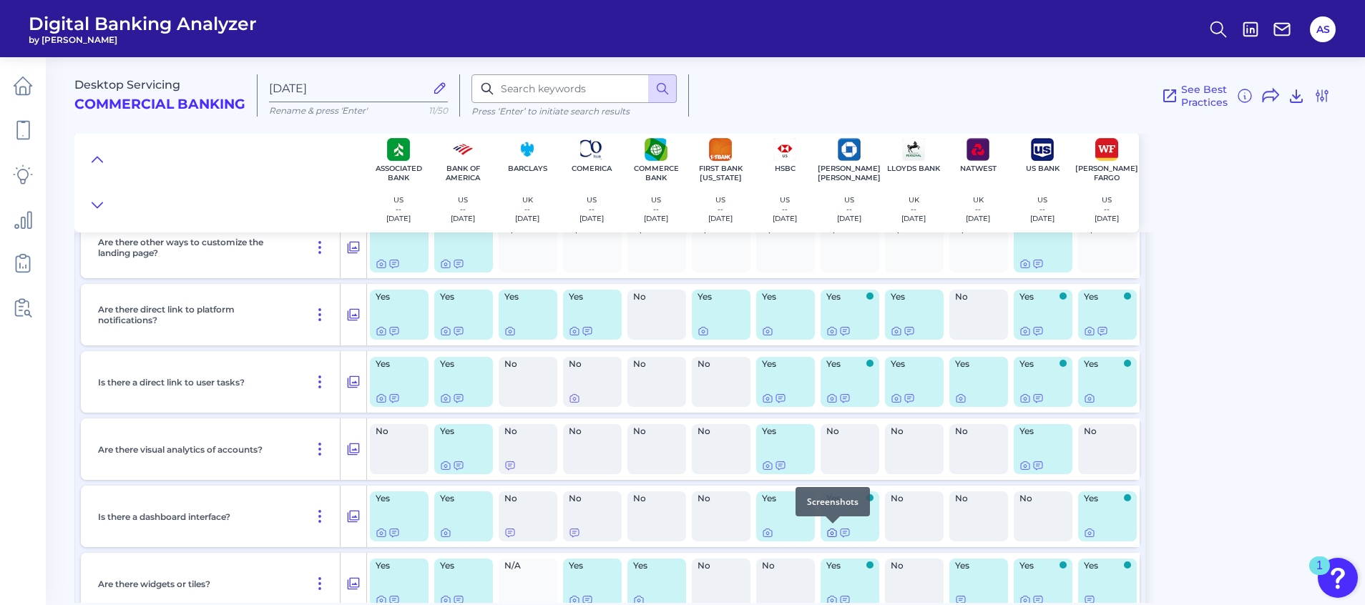
click at [831, 530] on div at bounding box center [833, 524] width 14 height 14
click at [831, 528] on div at bounding box center [833, 524] width 14 height 14
click at [831, 532] on icon at bounding box center [831, 532] width 11 height 11
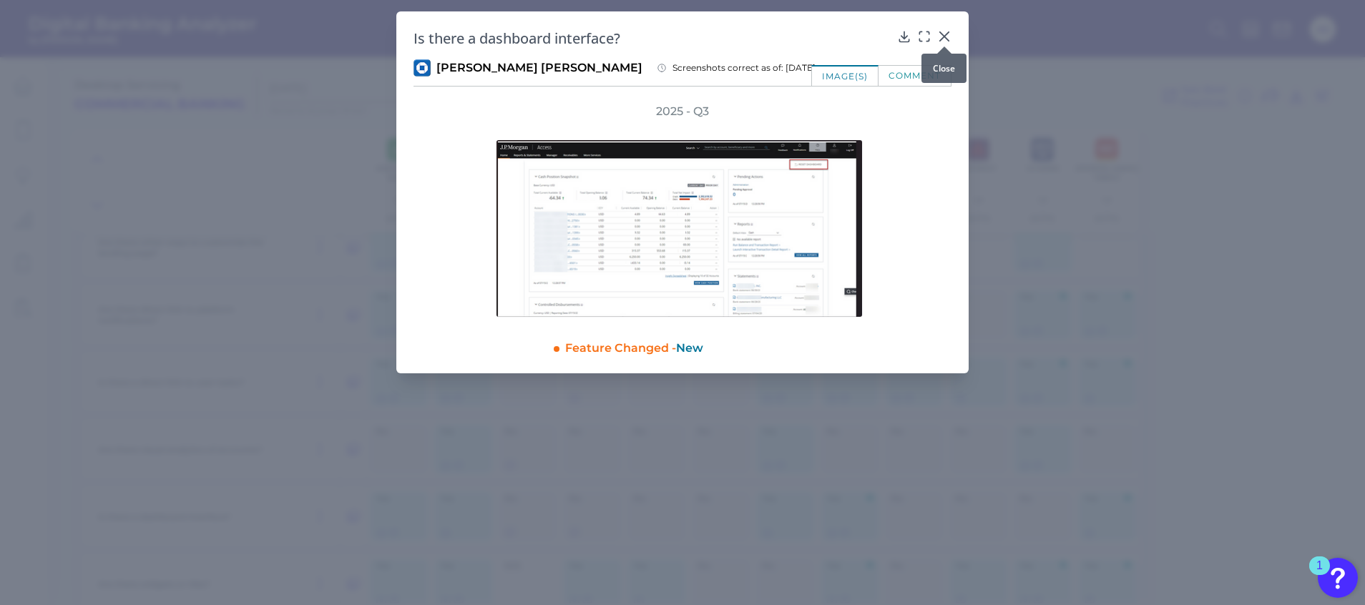
click at [941, 35] on icon at bounding box center [944, 36] width 14 height 14
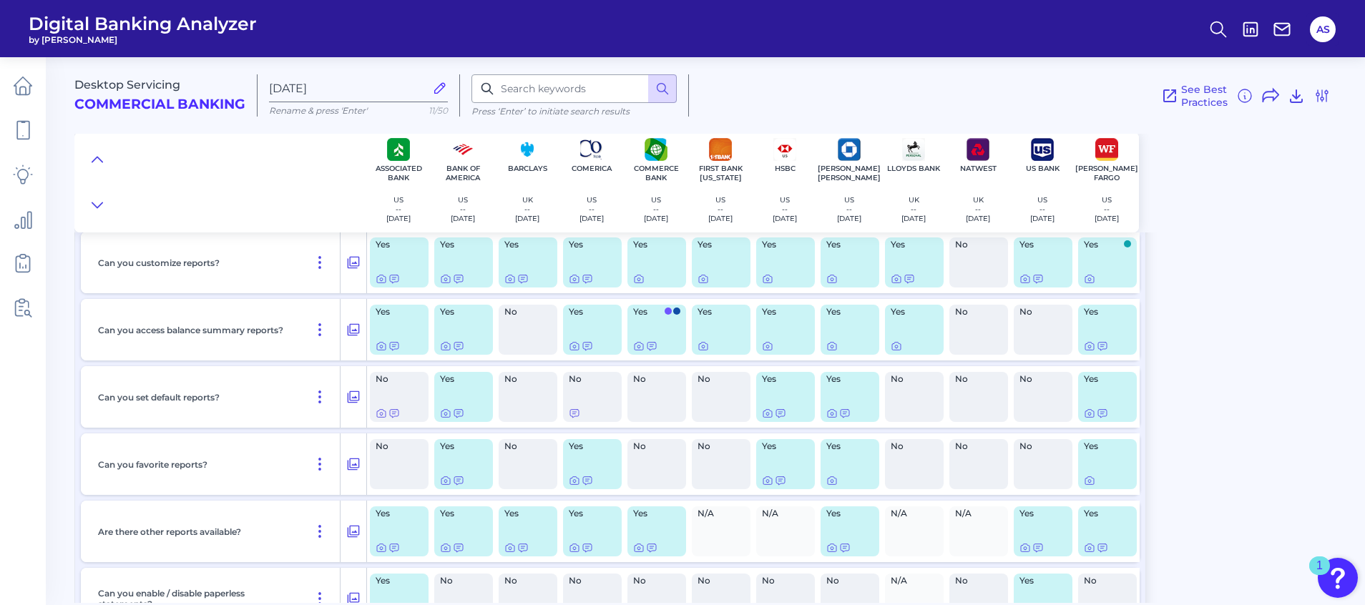
scroll to position [3327, 0]
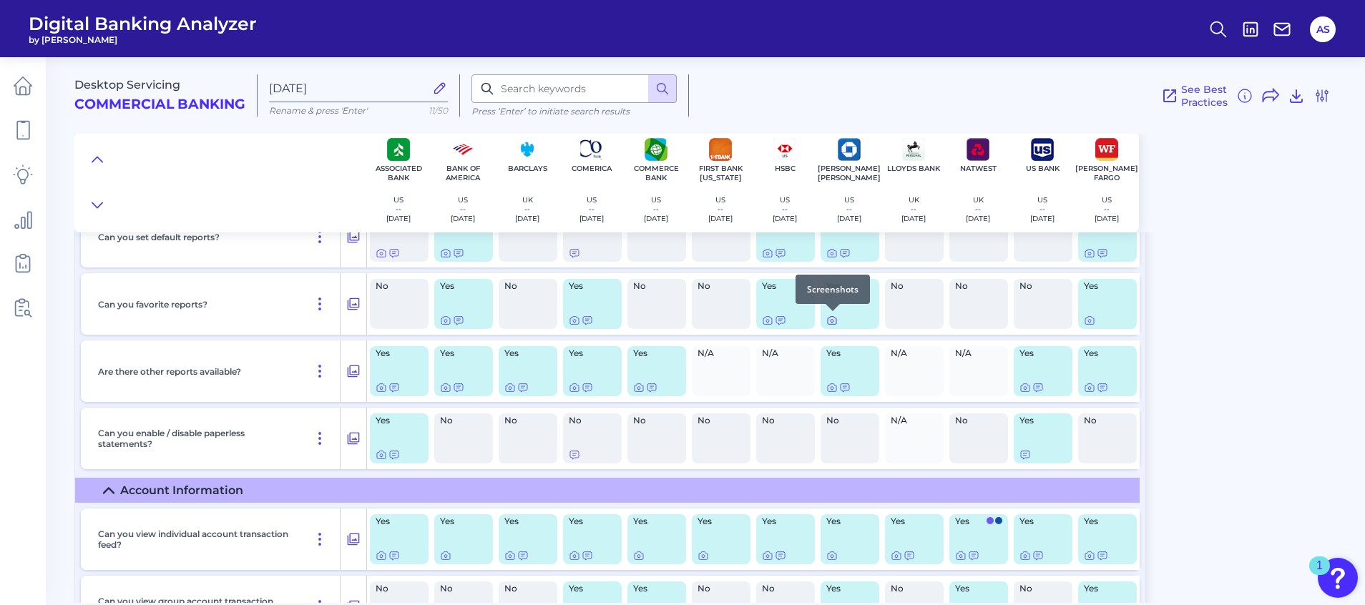
click at [829, 325] on icon at bounding box center [831, 320] width 11 height 11
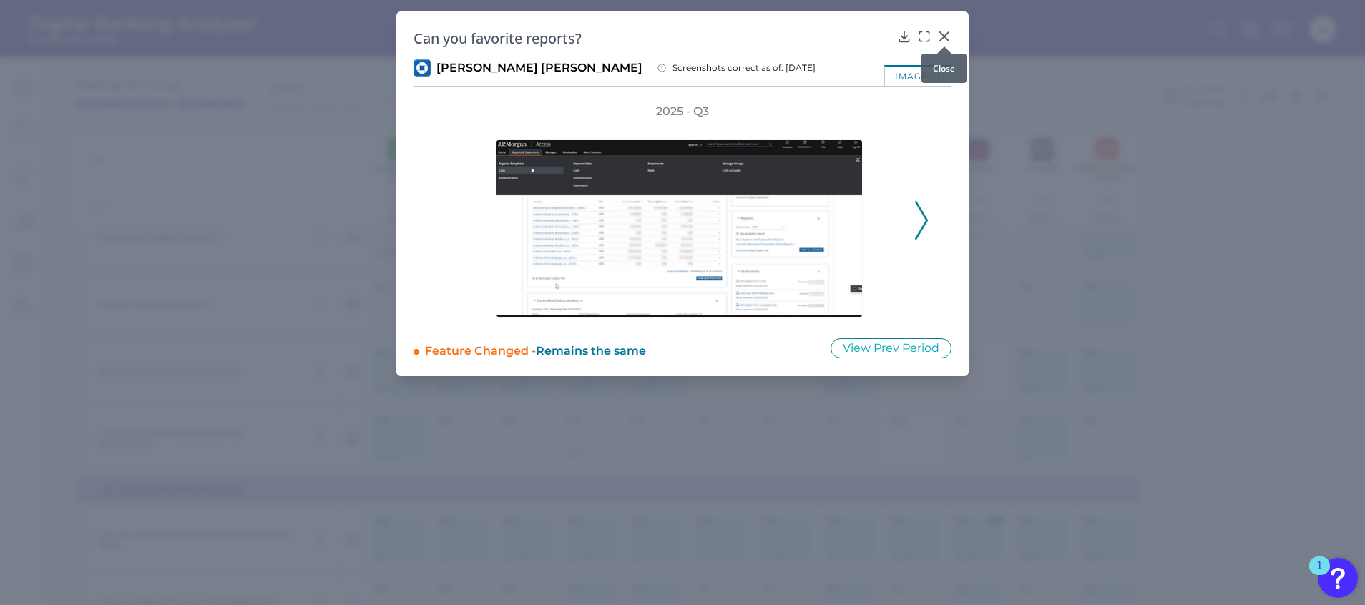
click at [946, 29] on icon at bounding box center [944, 36] width 14 height 14
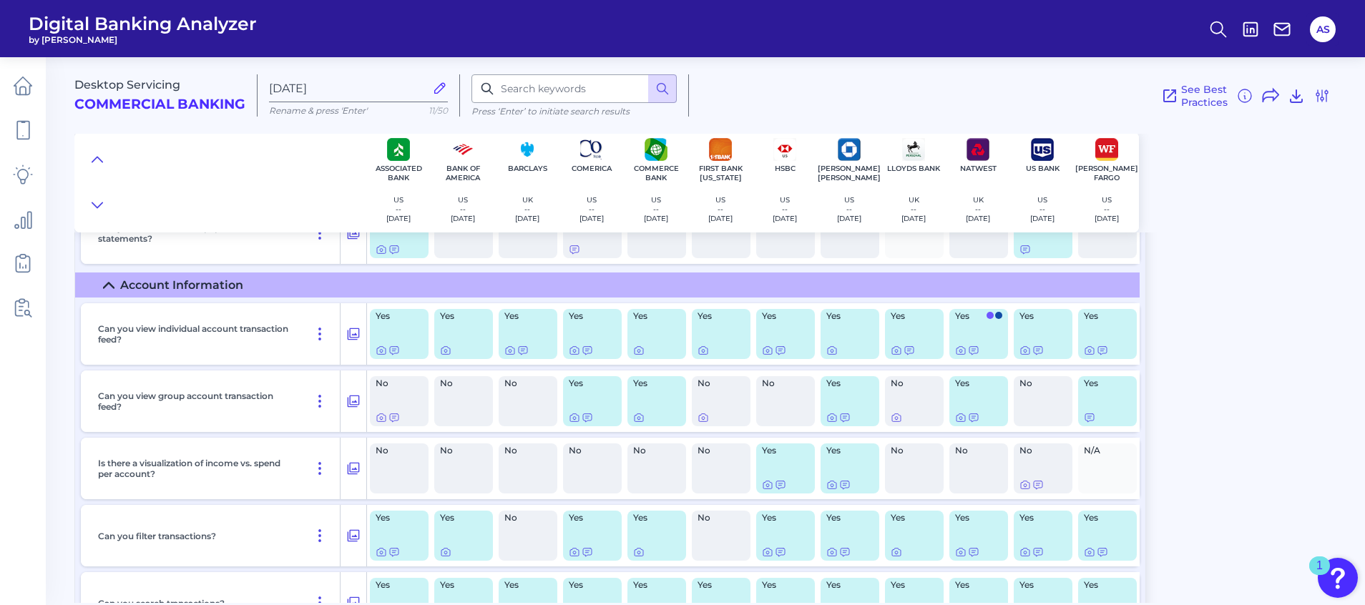
scroll to position [3542, 0]
